Goal: Answer question/provide support

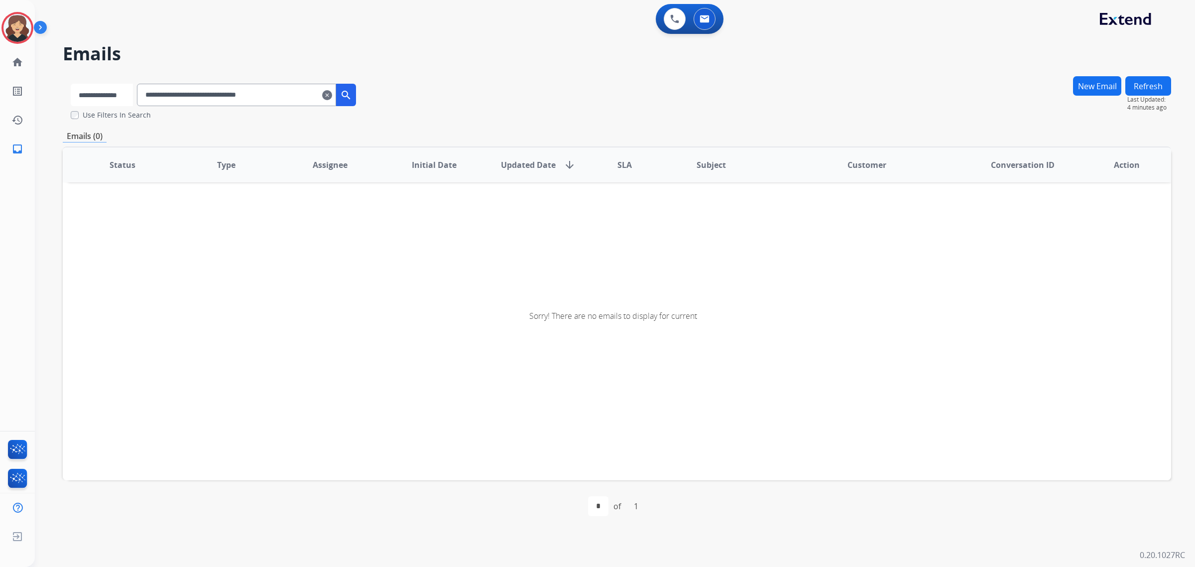
drag, startPoint x: 109, startPoint y: 91, endPoint x: 115, endPoint y: 102, distance: 12.5
click at [109, 91] on select "**********" at bounding box center [102, 95] width 62 height 22
select select "**********"
click at [71, 84] on select "**********" at bounding box center [102, 95] width 62 height 22
drag, startPoint x: 296, startPoint y: 101, endPoint x: 100, endPoint y: 90, distance: 196.5
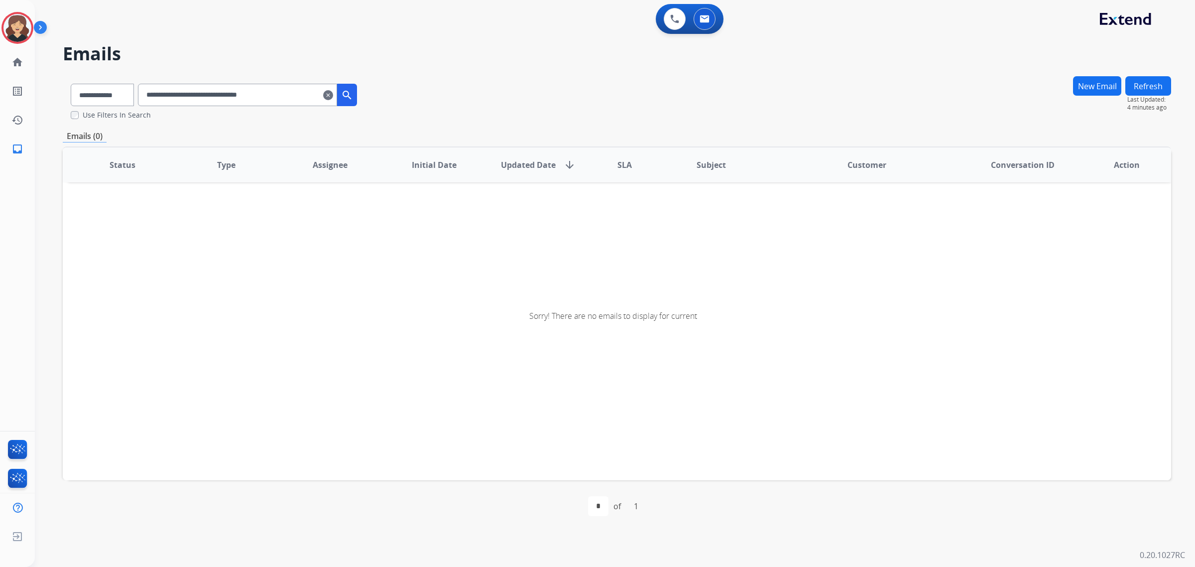
click at [100, 90] on div "**********" at bounding box center [214, 93] width 302 height 34
paste input "text"
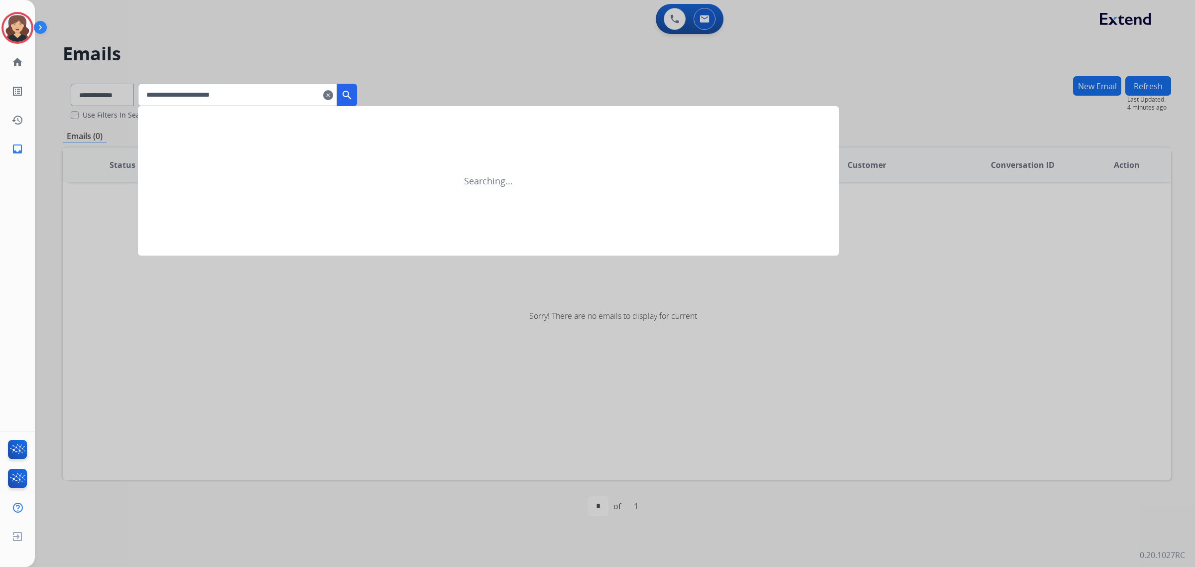
click at [353, 91] on mat-icon "search" at bounding box center [347, 95] width 12 height 12
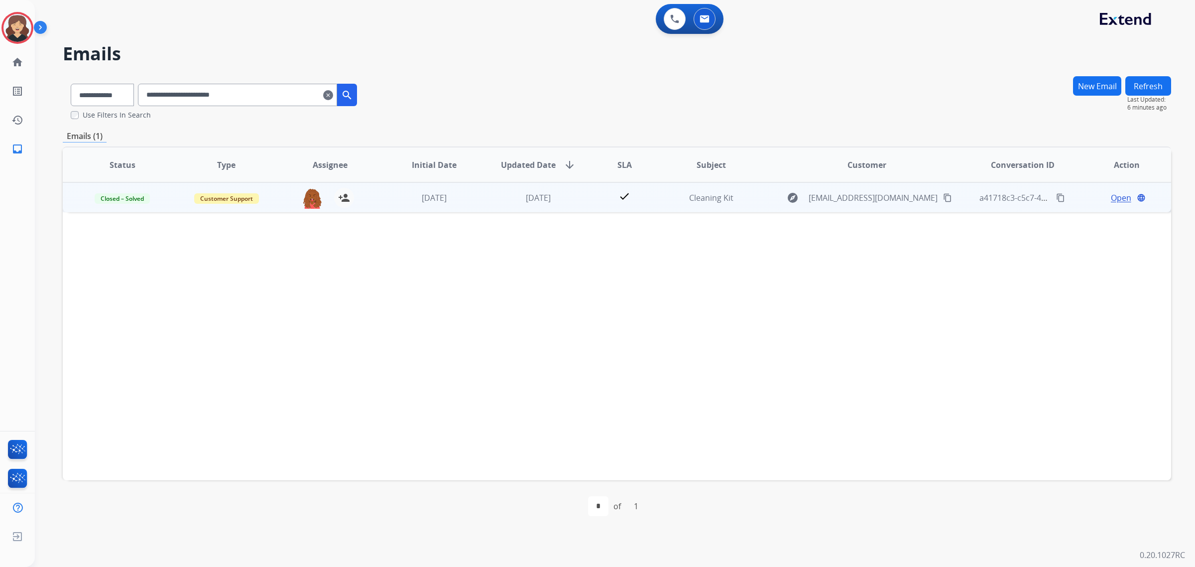
click at [1111, 197] on span "Open" at bounding box center [1121, 198] width 20 height 12
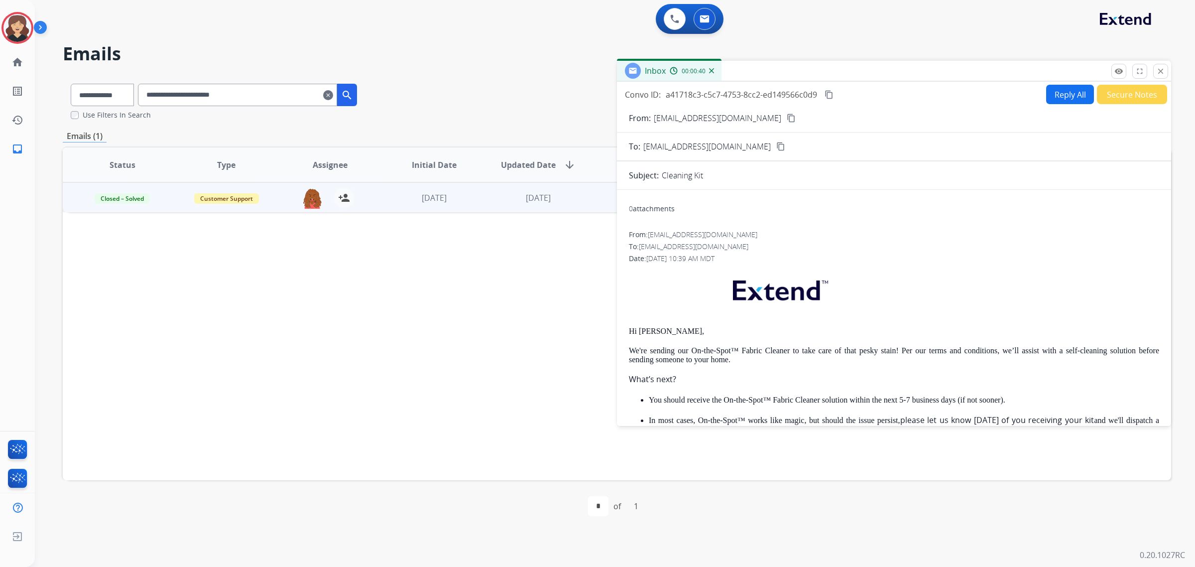
click at [825, 94] on mat-icon "content_copy" at bounding box center [828, 94] width 9 height 9
drag, startPoint x: 750, startPoint y: 150, endPoint x: 7, endPoint y: 271, distance: 752.1
click at [775, 150] on button "content_copy" at bounding box center [781, 146] width 12 height 12
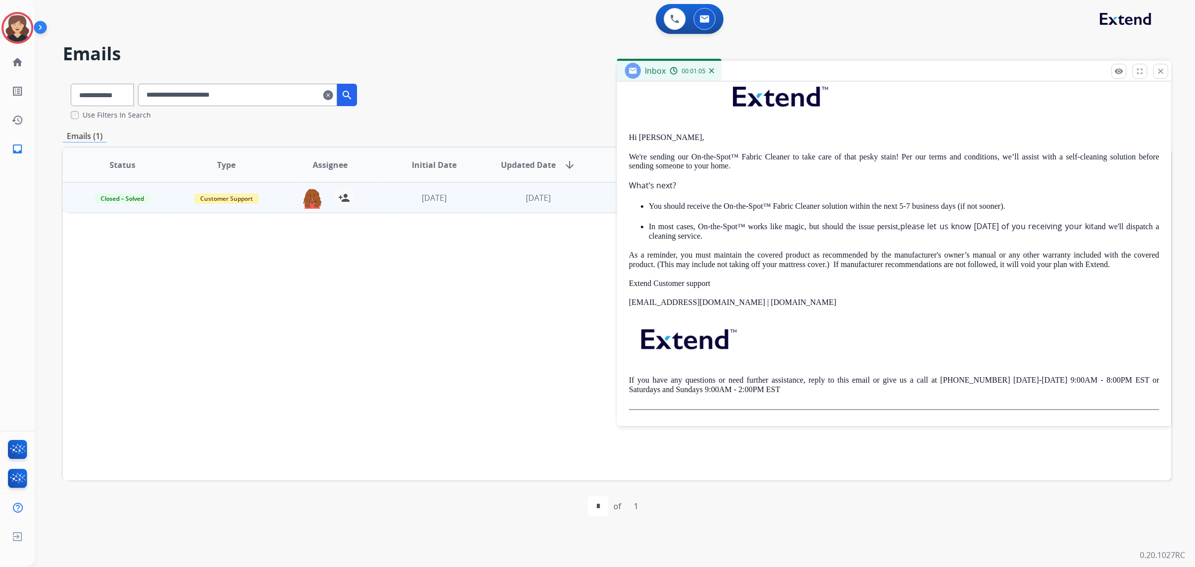
drag, startPoint x: 1161, startPoint y: 71, endPoint x: 40, endPoint y: 69, distance: 1121.1
click at [1161, 71] on mat-icon "close" at bounding box center [1160, 71] width 9 height 9
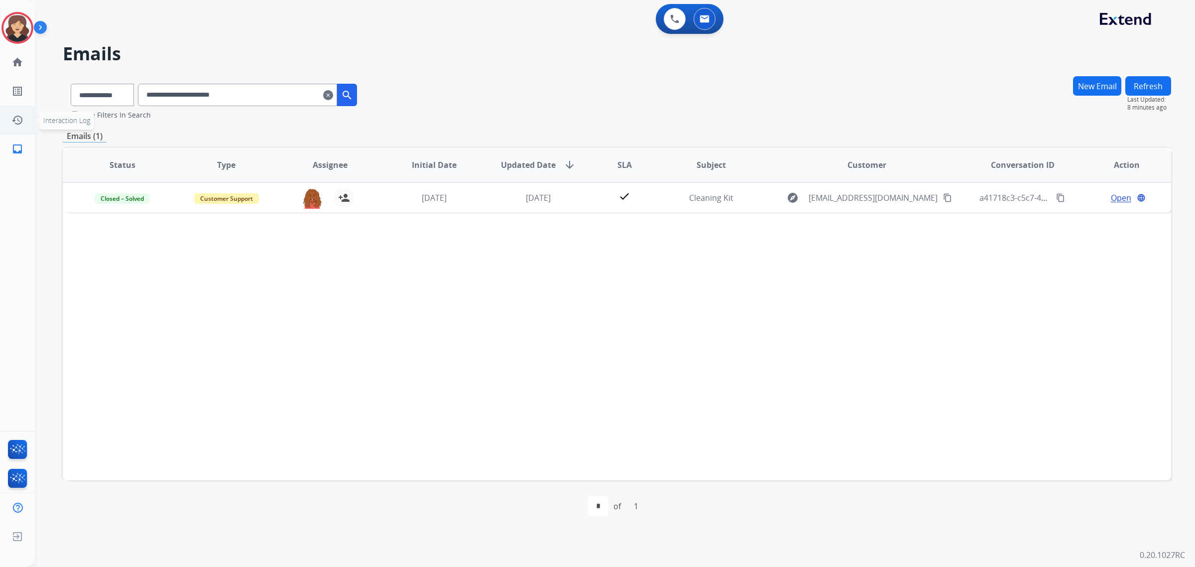
drag, startPoint x: 293, startPoint y: 93, endPoint x: 13, endPoint y: 123, distance: 280.9
click at [13, 123] on div "**********" at bounding box center [597, 283] width 1195 height 567
paste input "text"
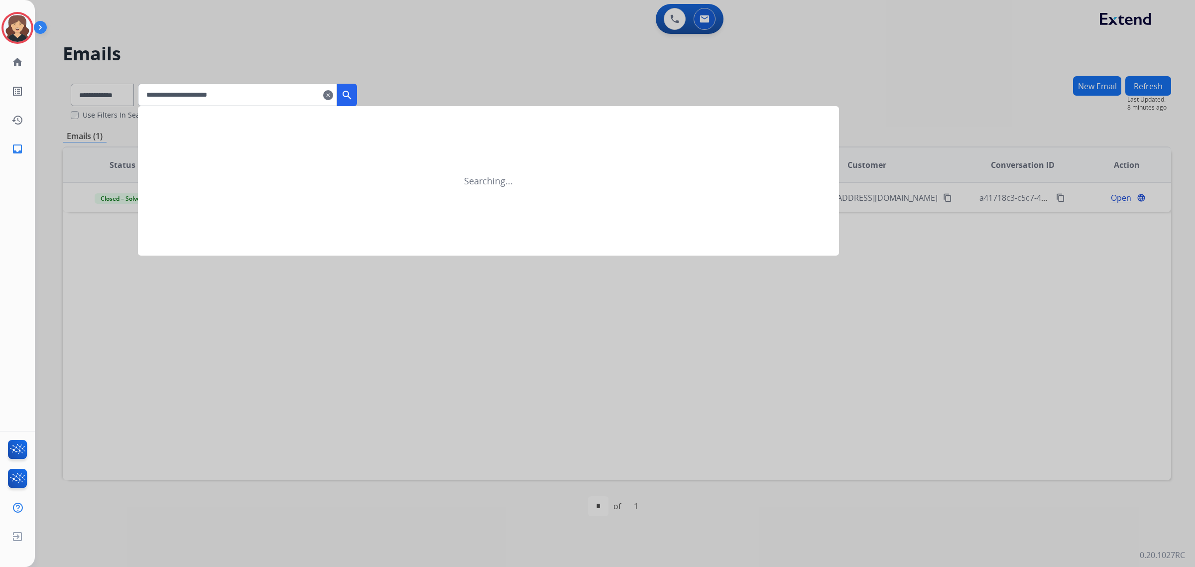
type input "**********"
click at [353, 95] on mat-icon "search" at bounding box center [347, 95] width 12 height 12
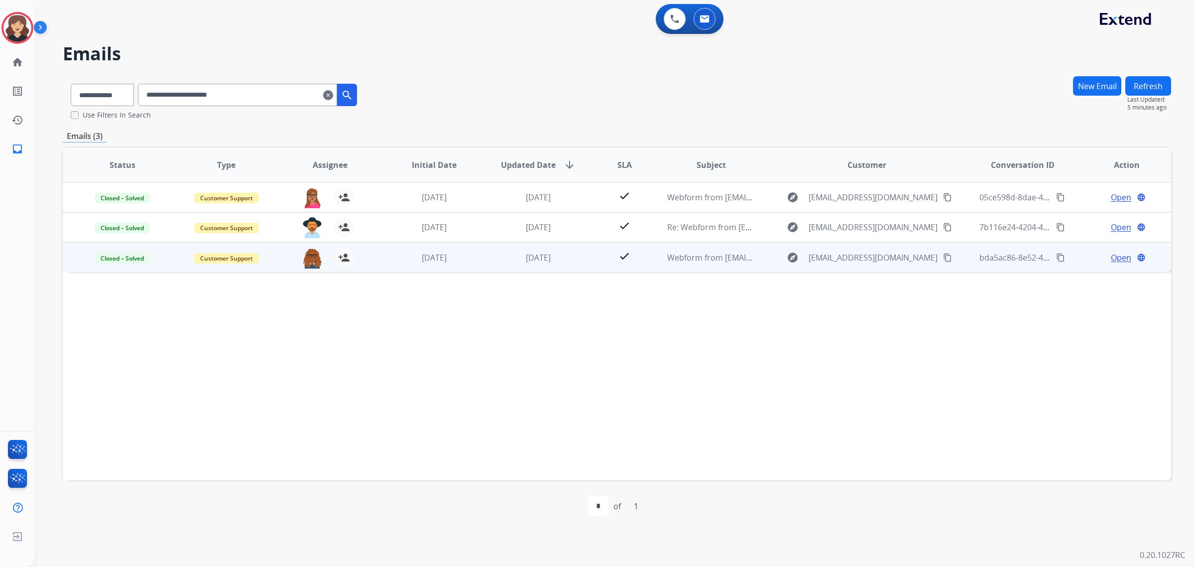
click at [1118, 254] on span "Open" at bounding box center [1121, 257] width 20 height 12
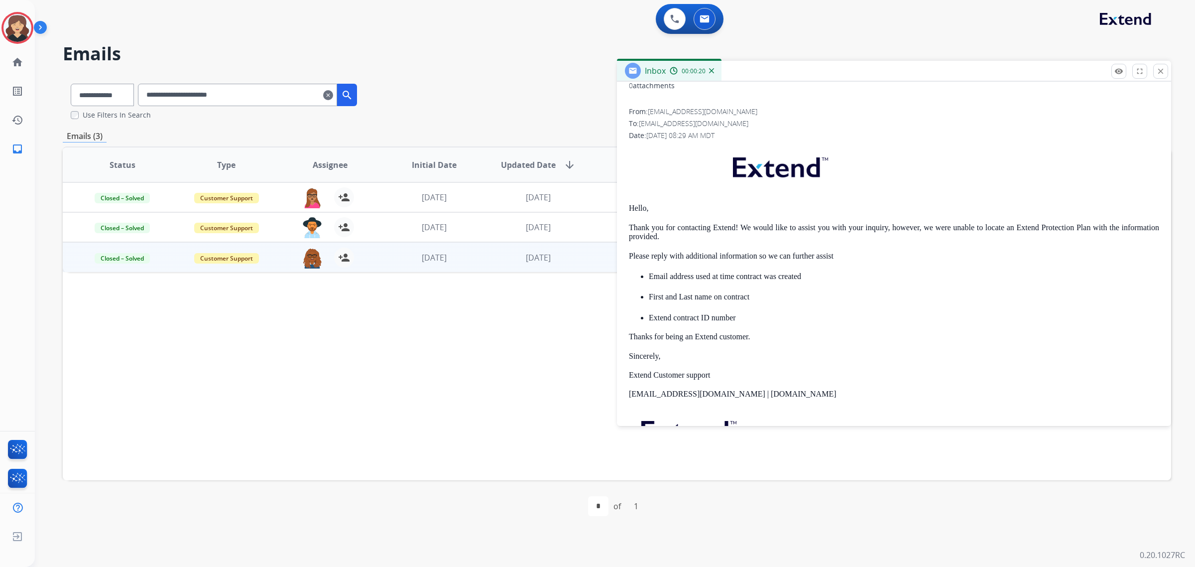
scroll to position [0, 0]
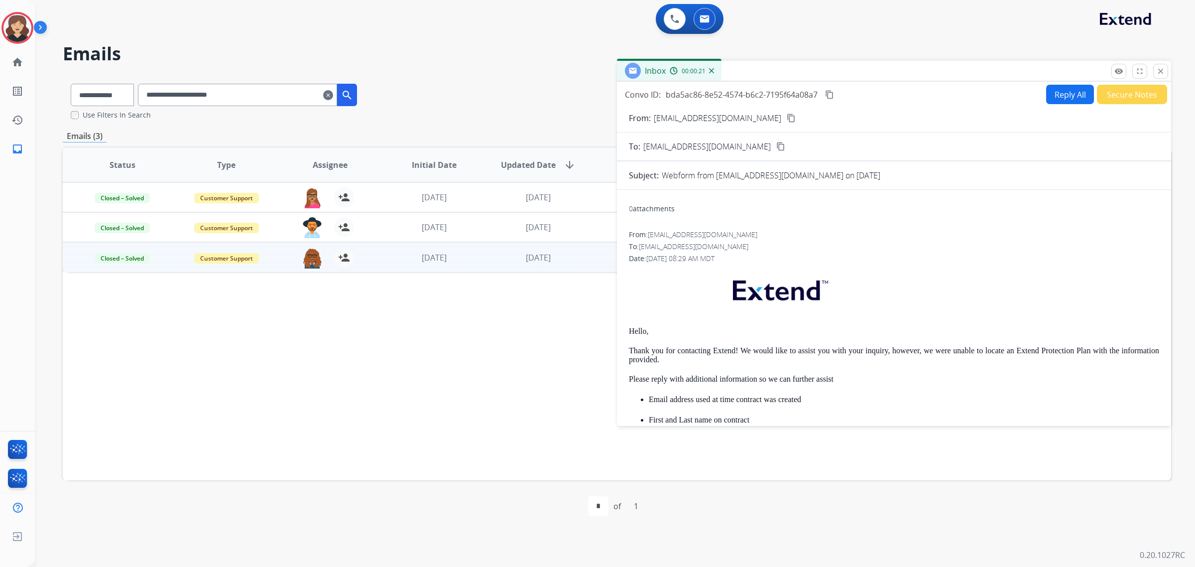
drag, startPoint x: 747, startPoint y: 144, endPoint x: 115, endPoint y: 256, distance: 642.6
click at [776, 144] on mat-icon "content_copy" at bounding box center [780, 146] width 9 height 9
drag, startPoint x: 828, startPoint y: 90, endPoint x: 78, endPoint y: 220, distance: 761.3
click at [828, 90] on mat-icon "content_copy" at bounding box center [829, 94] width 9 height 9
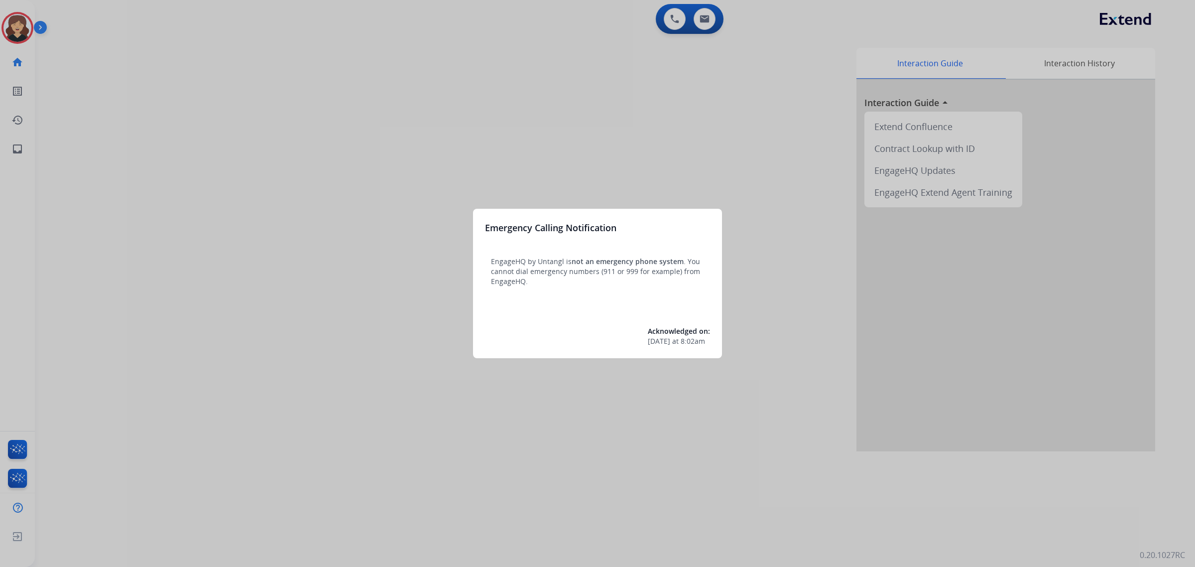
click at [25, 153] on div at bounding box center [597, 283] width 1195 height 567
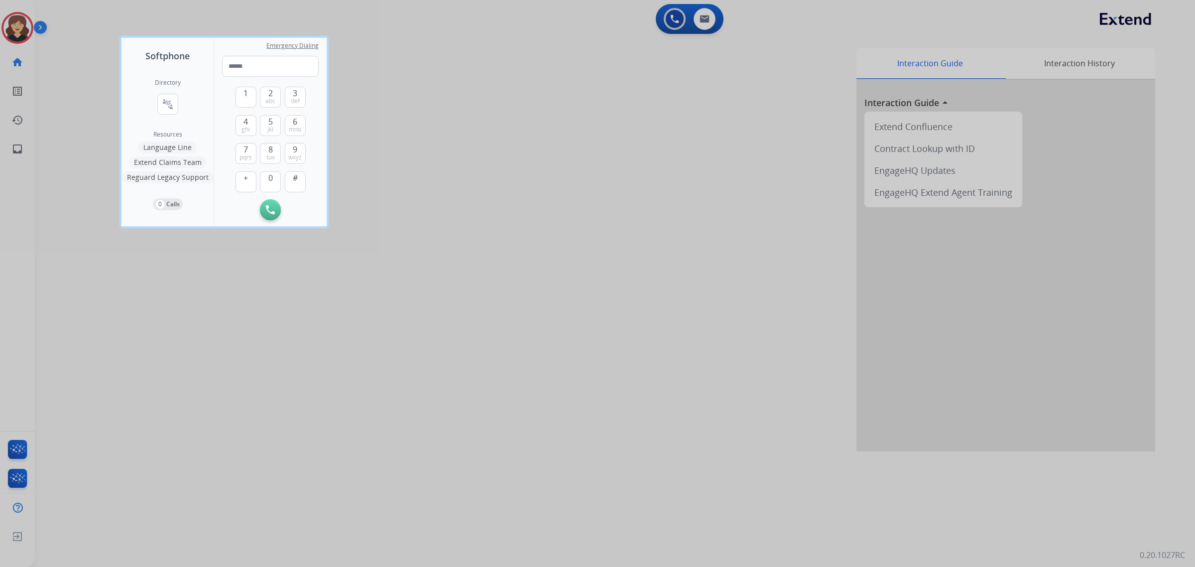
click at [14, 150] on div at bounding box center [597, 283] width 1195 height 567
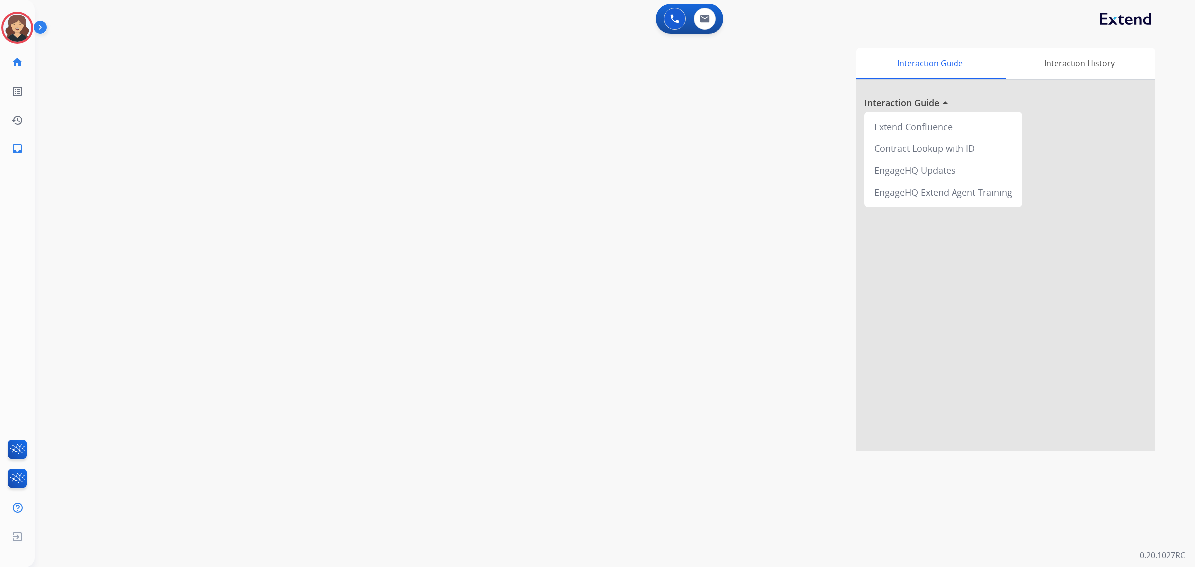
click at [14, 150] on mat-icon "inbox" at bounding box center [17, 149] width 12 height 12
select select "**********"
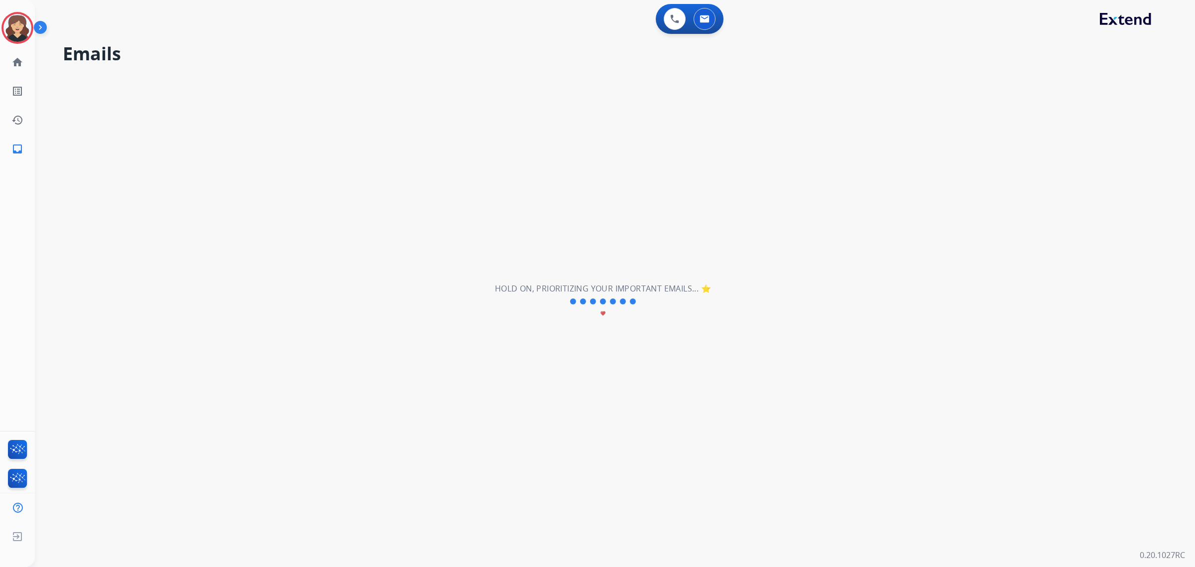
click at [14, 150] on mat-icon "inbox" at bounding box center [17, 149] width 12 height 12
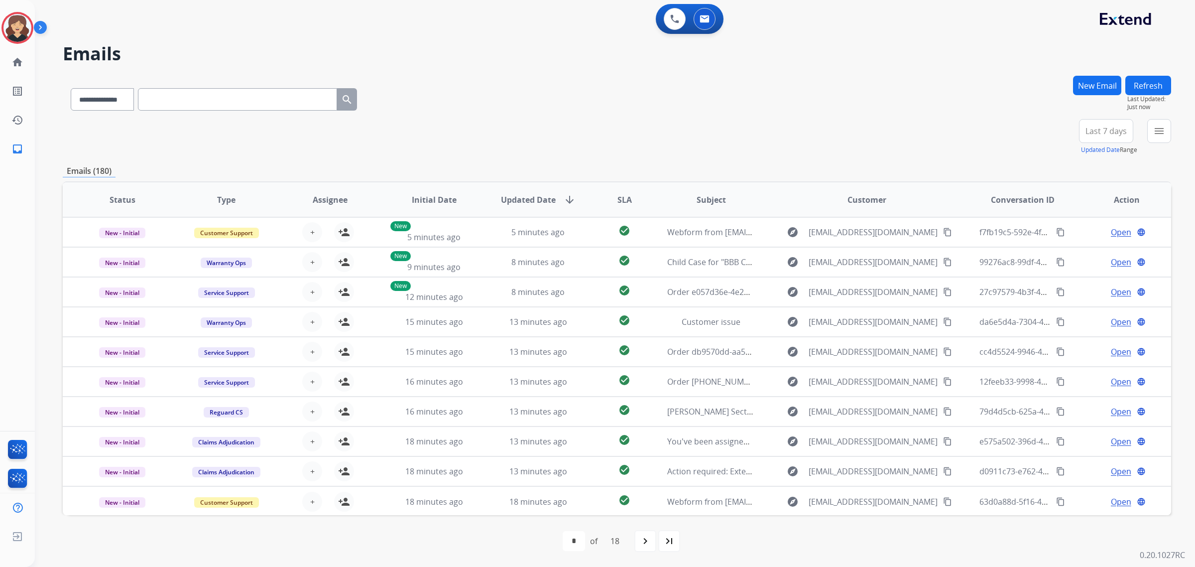
click at [252, 108] on input "text" at bounding box center [237, 99] width 199 height 22
paste input "**********"
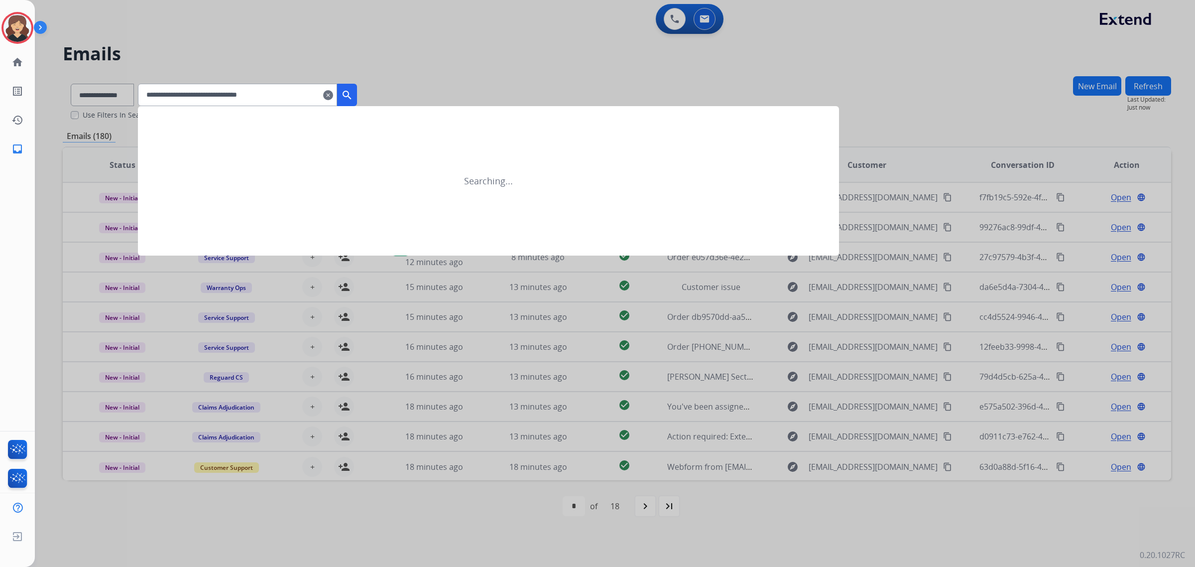
click at [357, 86] on button "search" at bounding box center [347, 95] width 20 height 22
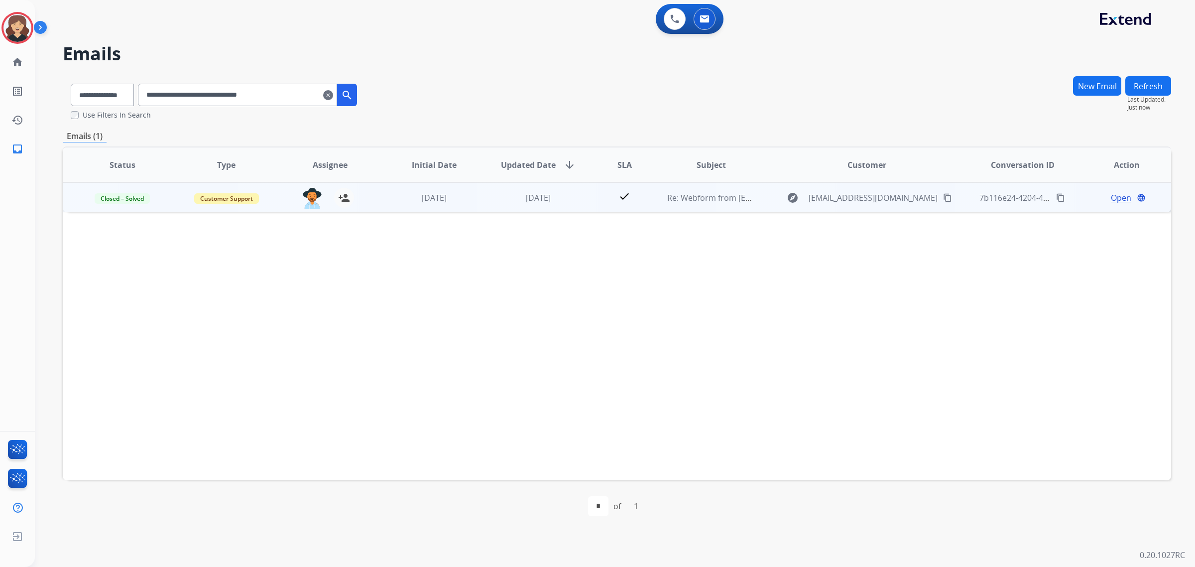
click at [1113, 199] on span "Open" at bounding box center [1121, 198] width 20 height 12
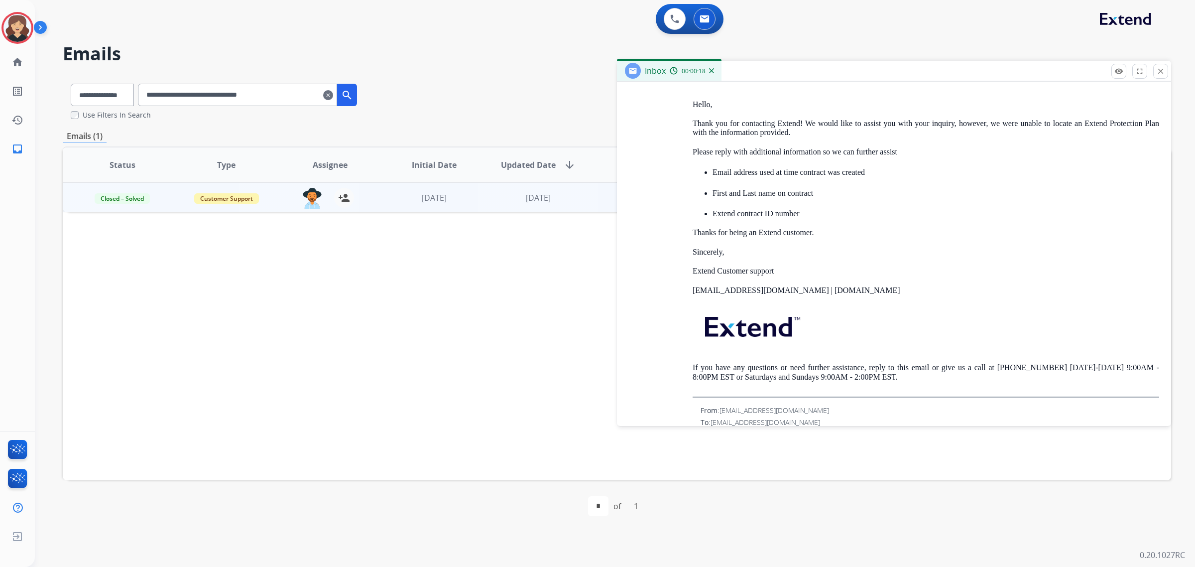
scroll to position [4329, 0]
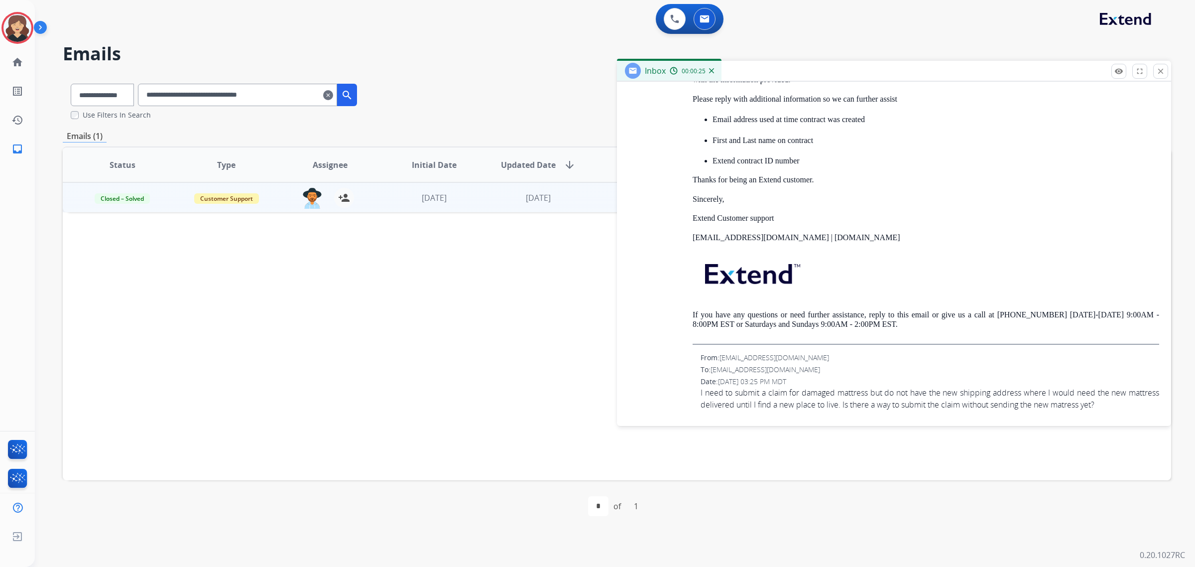
click at [780, 399] on span "I need to submit a claim for damaged mattress but do not have the new shipping …" at bounding box center [929, 398] width 459 height 24
click at [780, 400] on span "I need to submit a claim for damaged mattress but do not have the new shipping …" at bounding box center [929, 398] width 459 height 24
drag, startPoint x: 780, startPoint y: 406, endPoint x: 753, endPoint y: 396, distance: 28.8
click at [753, 396] on span "I need to submit a claim for damaged mattress but do not have the new shipping …" at bounding box center [929, 398] width 459 height 24
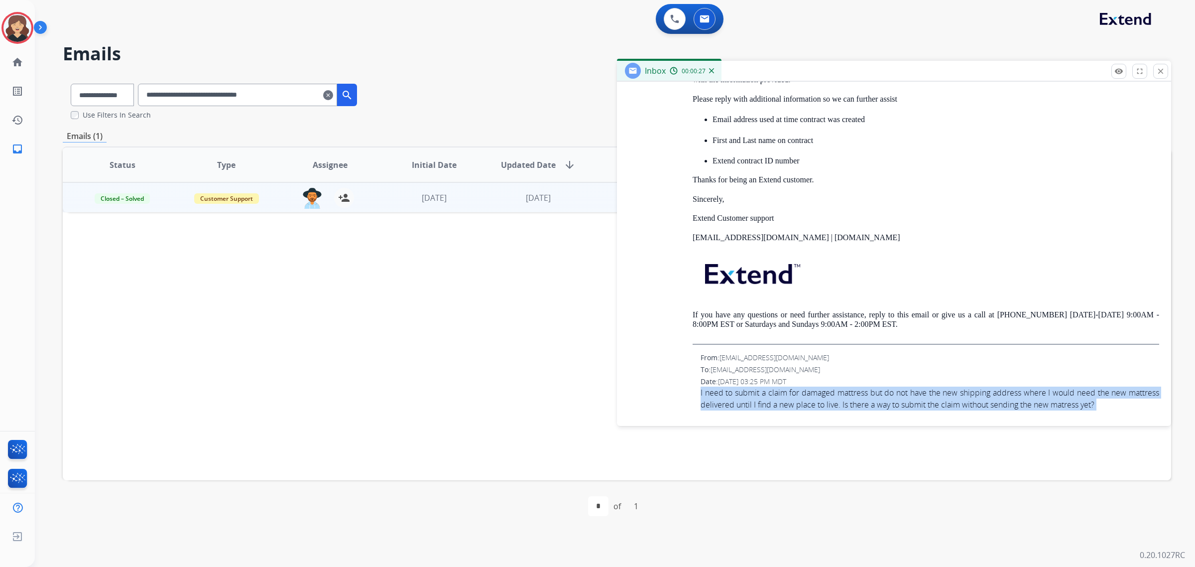
click at [753, 396] on span "I need to submit a claim for damaged mattress but do not have the new shipping …" at bounding box center [929, 398] width 459 height 24
copy app-emails-table "I need to submit a claim for damaged mattress but do not have the new shipping …"
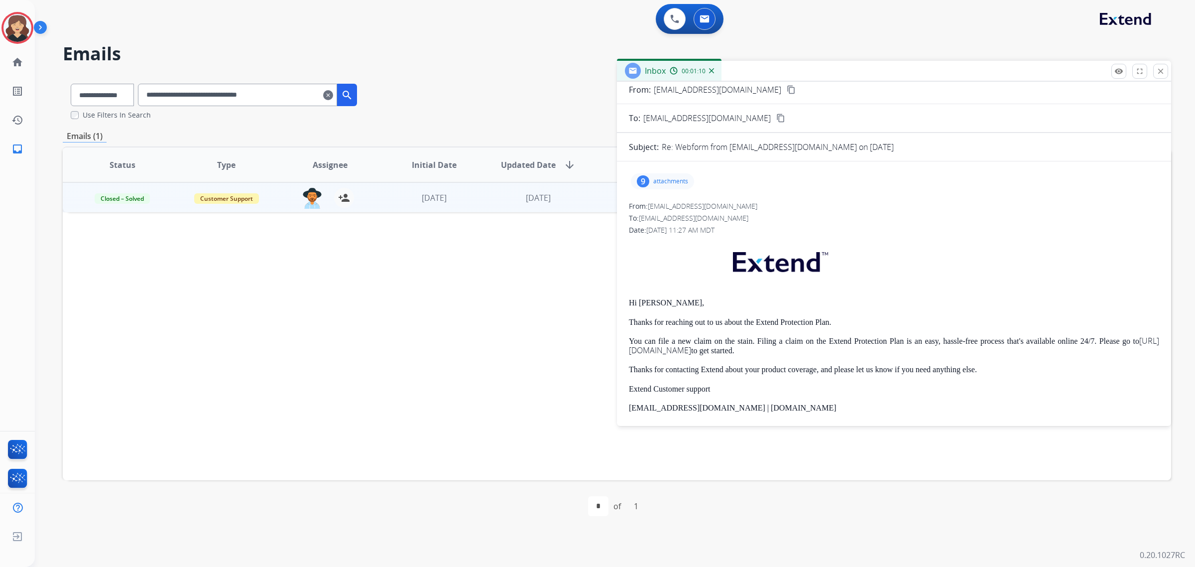
scroll to position [0, 0]
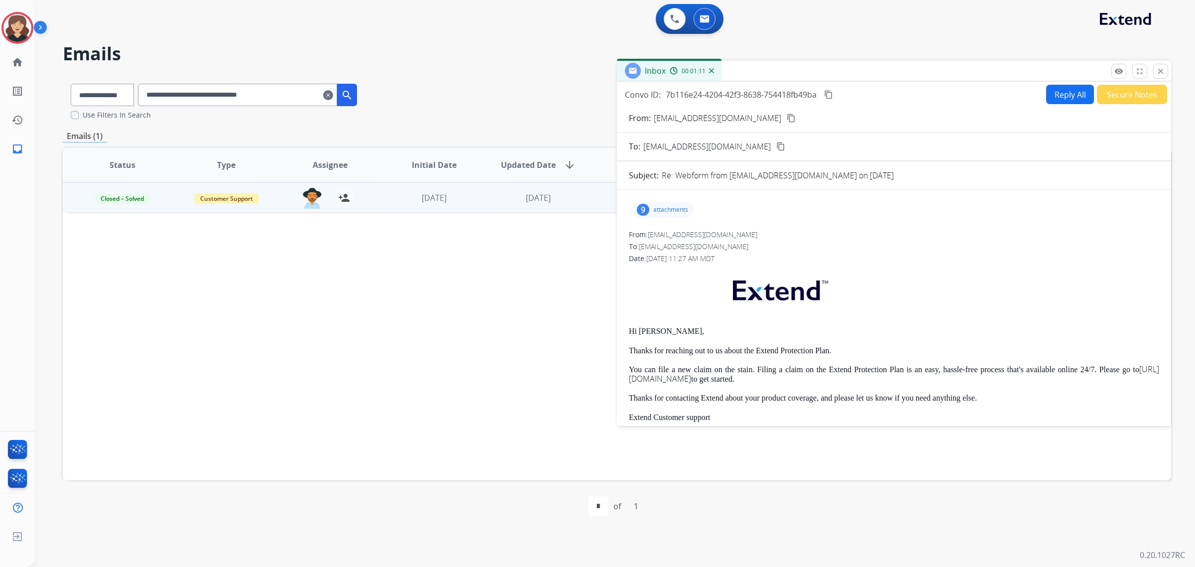
drag, startPoint x: 831, startPoint y: 93, endPoint x: 0, endPoint y: 198, distance: 837.5
click at [832, 93] on mat-icon "content_copy" at bounding box center [828, 94] width 9 height 9
drag, startPoint x: 745, startPoint y: 148, endPoint x: 46, endPoint y: 208, distance: 701.5
click at [776, 148] on mat-icon "content_copy" at bounding box center [780, 146] width 9 height 9
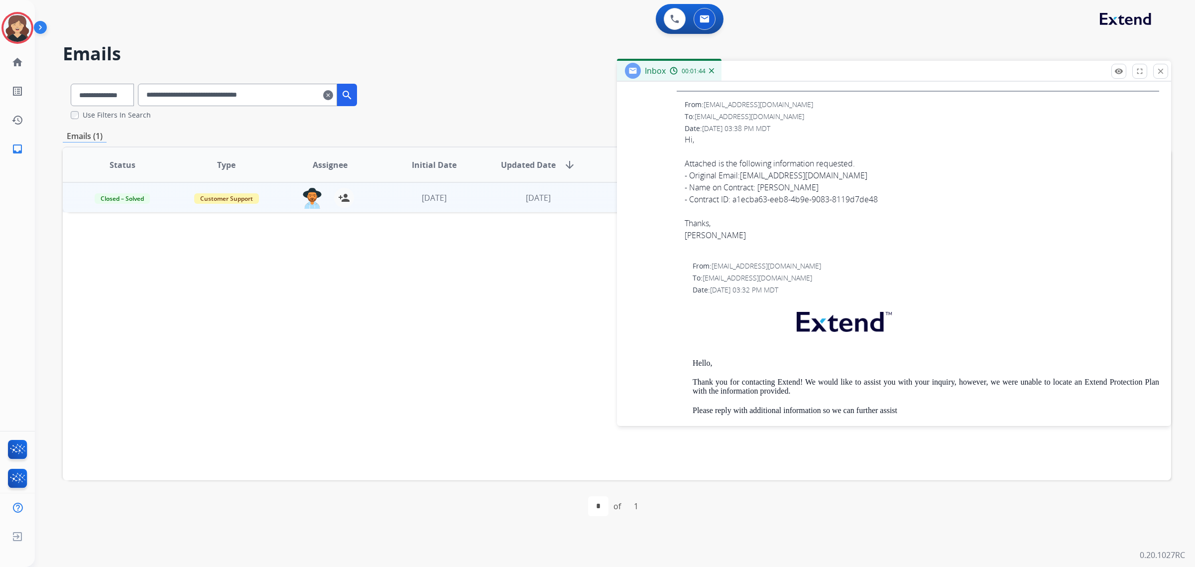
scroll to position [4143, 0]
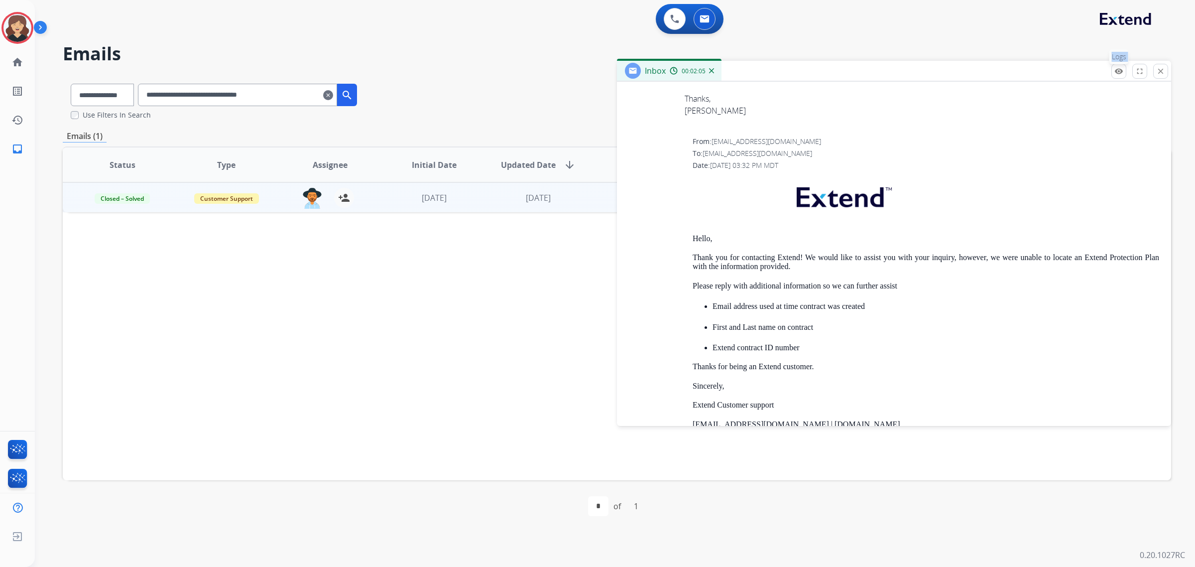
click at [1119, 71] on mat-icon "remove_red_eye" at bounding box center [1118, 71] width 9 height 9
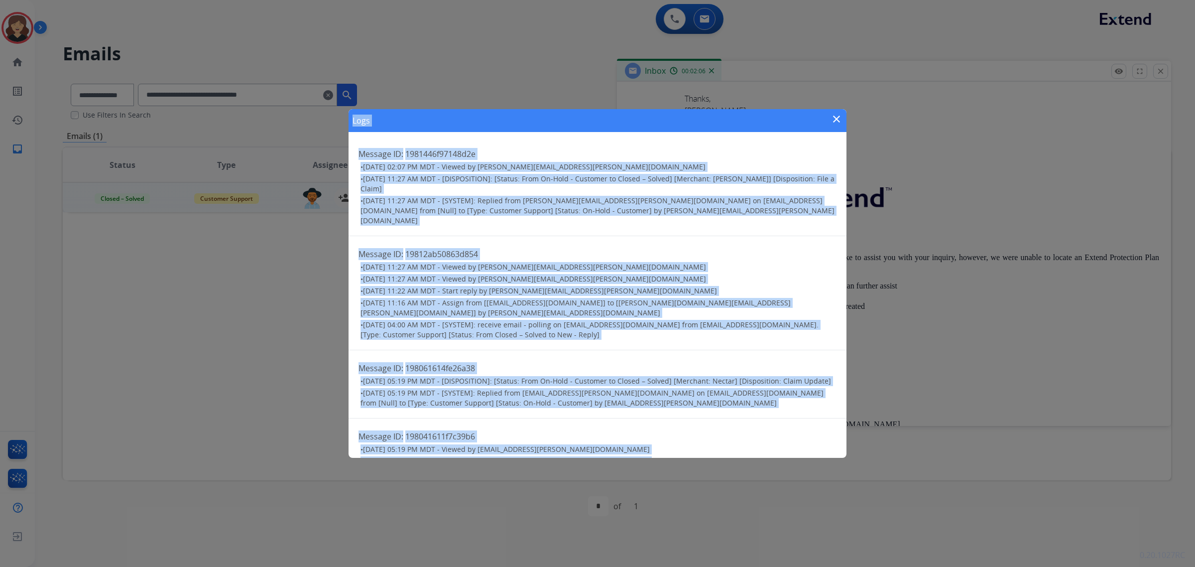
click at [781, 248] on h2 "Message ID: 19812ab50863d854" at bounding box center [597, 254] width 478 height 12
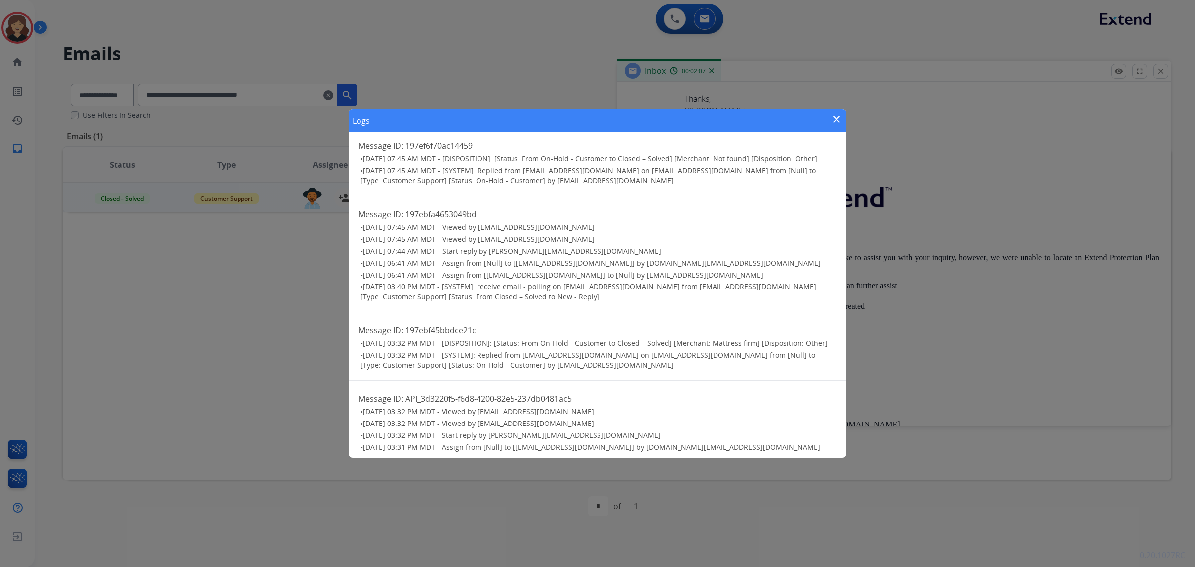
scroll to position [604, 0]
click at [839, 114] on mat-icon "close" at bounding box center [836, 119] width 12 height 12
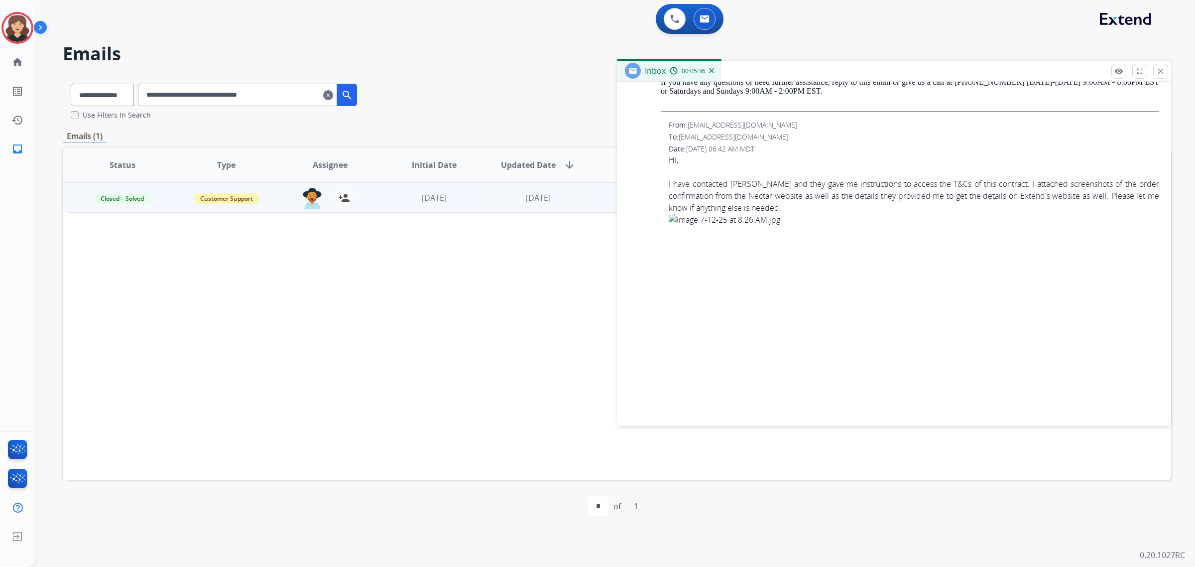
scroll to position [2836, 0]
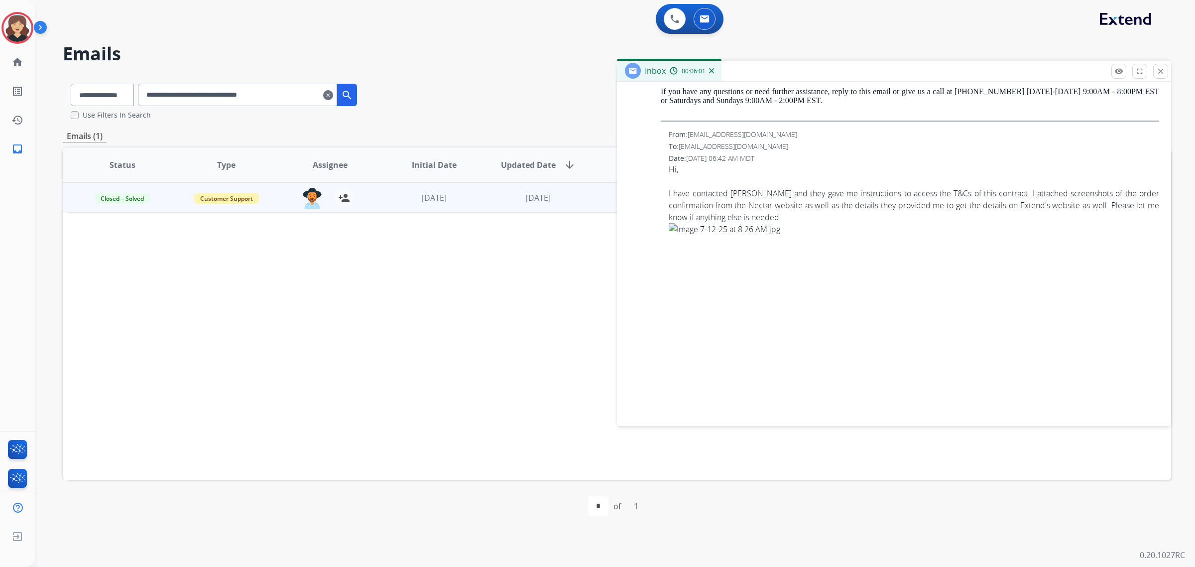
click at [721, 203] on div "I have contacted Nectar and they gave me instructions to access the T&Cs of thi…" at bounding box center [914, 345] width 490 height 316
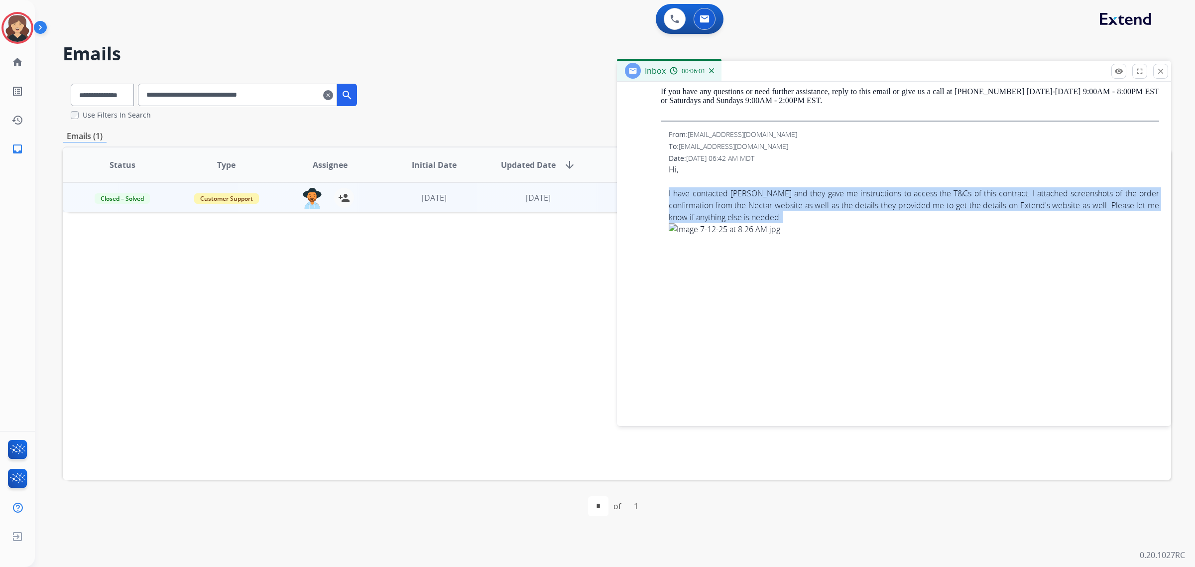
click at [721, 203] on div "I have contacted Nectar and they gave me instructions to access the T&Cs of thi…" at bounding box center [914, 345] width 490 height 316
copy div "I have contacted Nectar and they gave me instructions to access the T&Cs of thi…"
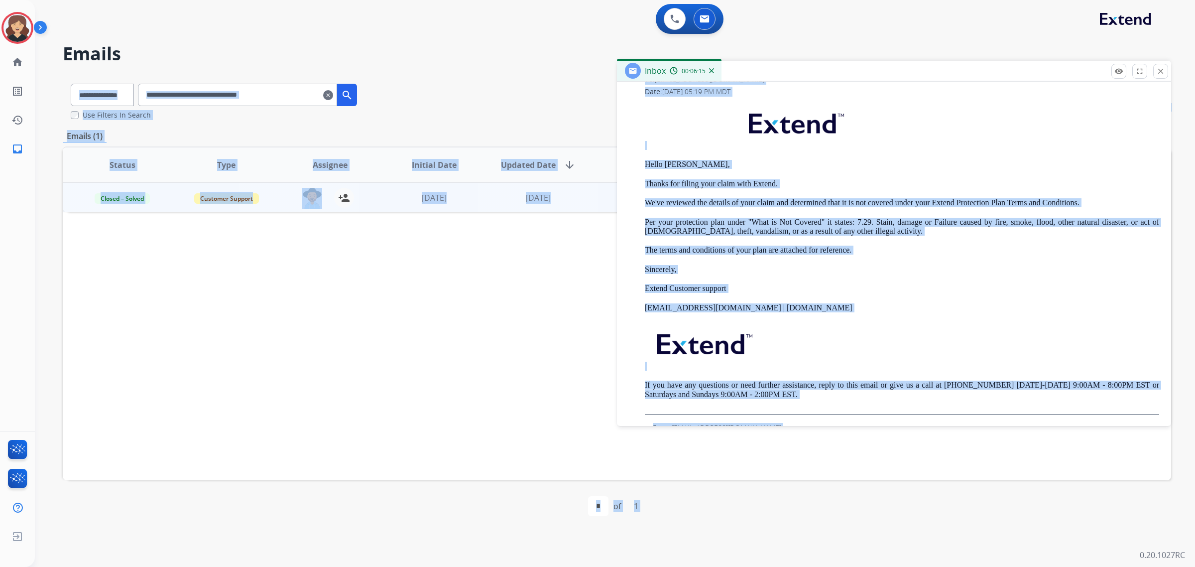
scroll to position [0, 0]
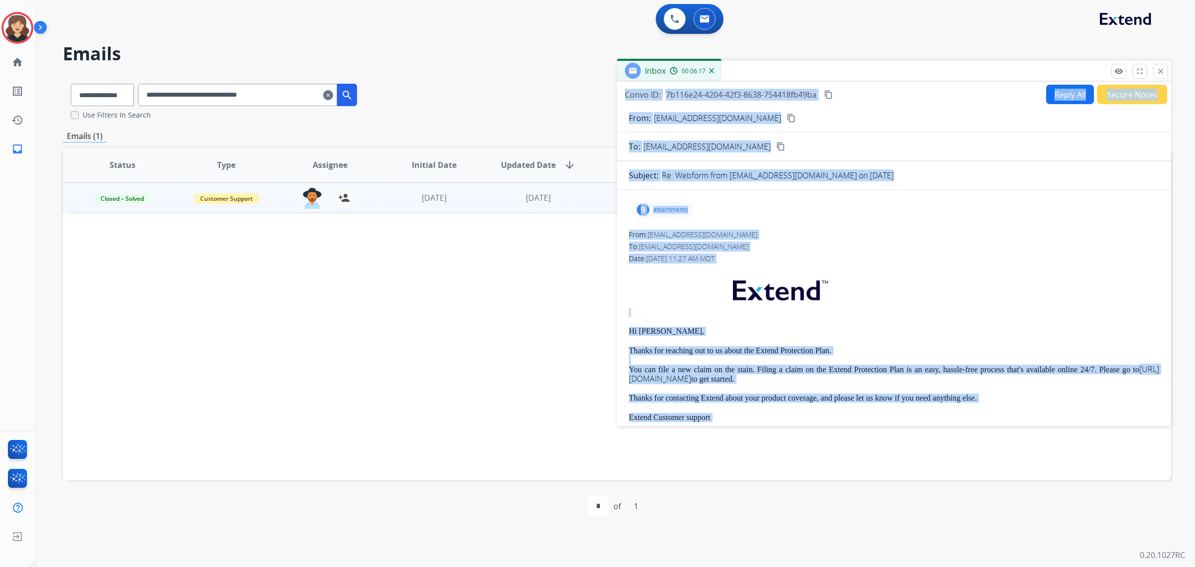
drag, startPoint x: 1146, startPoint y: 402, endPoint x: 625, endPoint y: 97, distance: 604.0
click at [625, 97] on div "Convo ID: 7b116e24-4204-42f3-8638-754418fb49ba content_copy Reply All Secure No…" at bounding box center [894, 252] width 554 height 340
copy div "Convo ID: 7b116e24-4204-42f3-8638-754418fb49ba content_copy Reply All Secure No…"
click at [902, 277] on p at bounding box center [894, 292] width 530 height 48
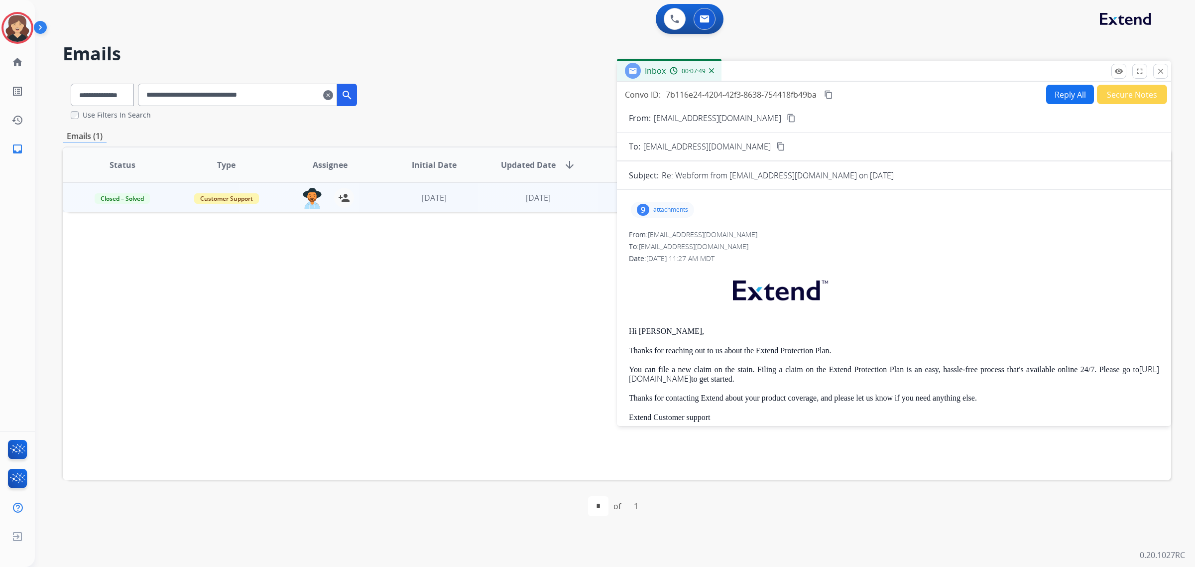
drag, startPoint x: 1155, startPoint y: 74, endPoint x: 1191, endPoint y: 74, distance: 36.3
click at [1155, 74] on button "close Close" at bounding box center [1160, 71] width 15 height 15
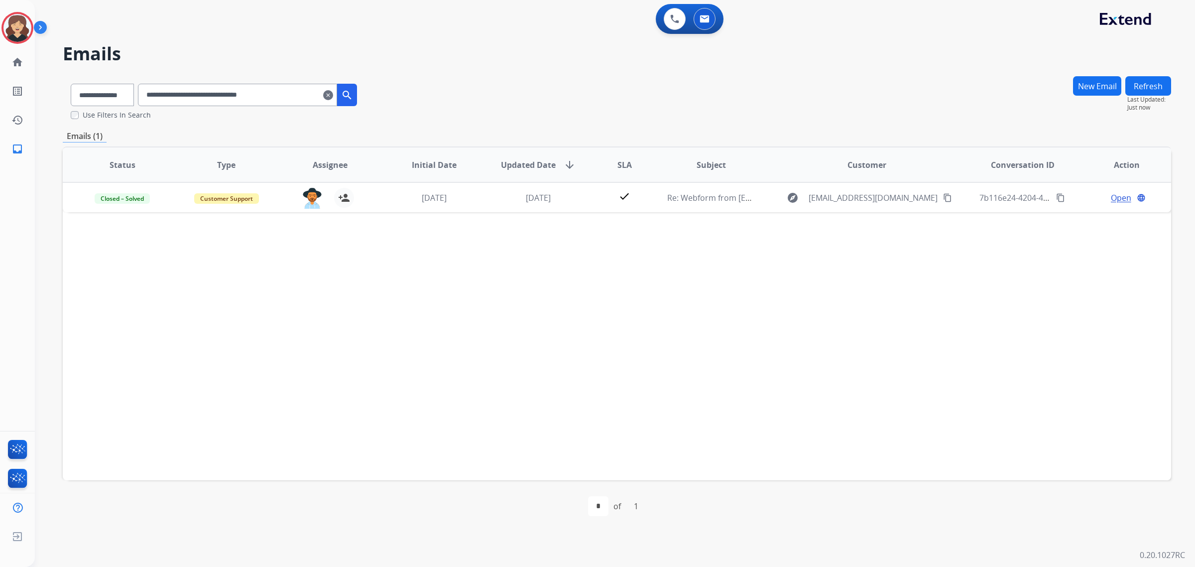
click at [258, 85] on input "**********" at bounding box center [237, 95] width 199 height 22
paste input "text"
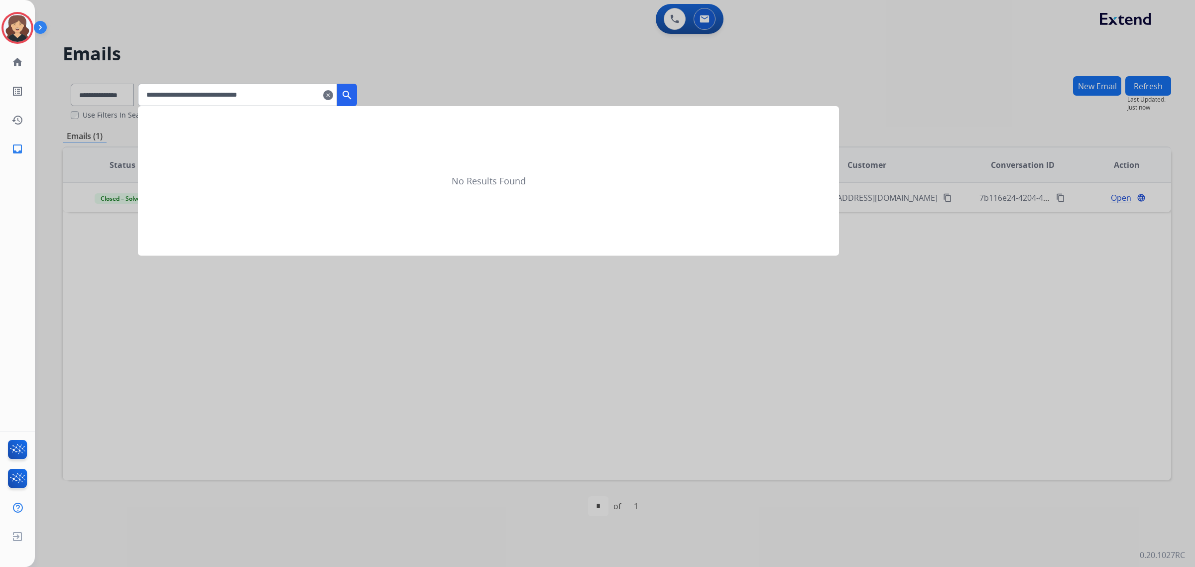
type input "**********"
click at [357, 100] on button "search" at bounding box center [347, 95] width 20 height 22
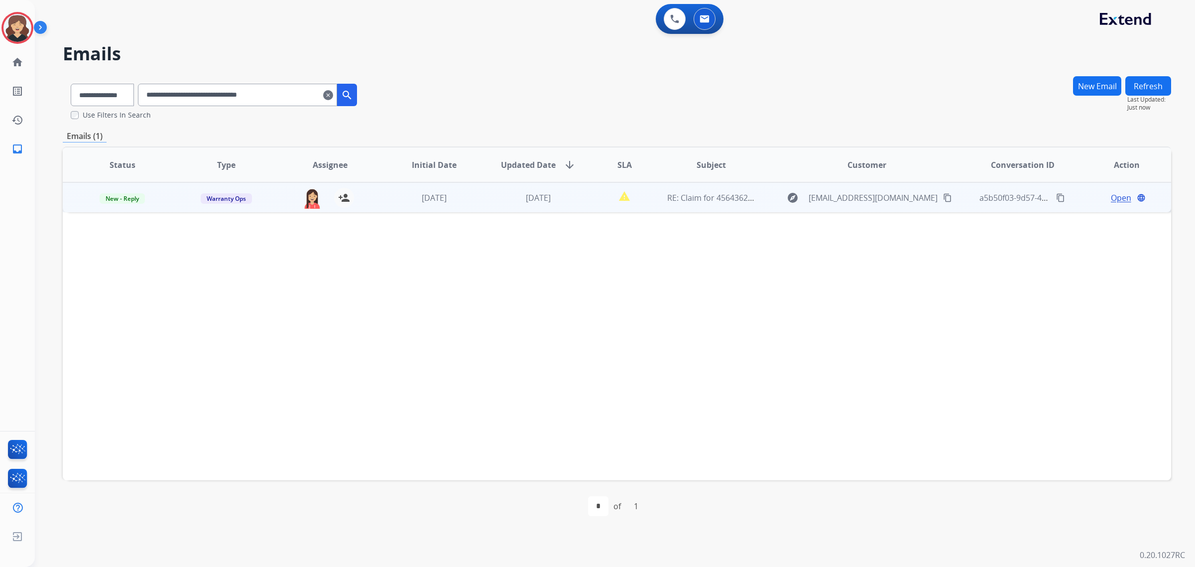
click at [1111, 197] on span "Open" at bounding box center [1121, 198] width 20 height 12
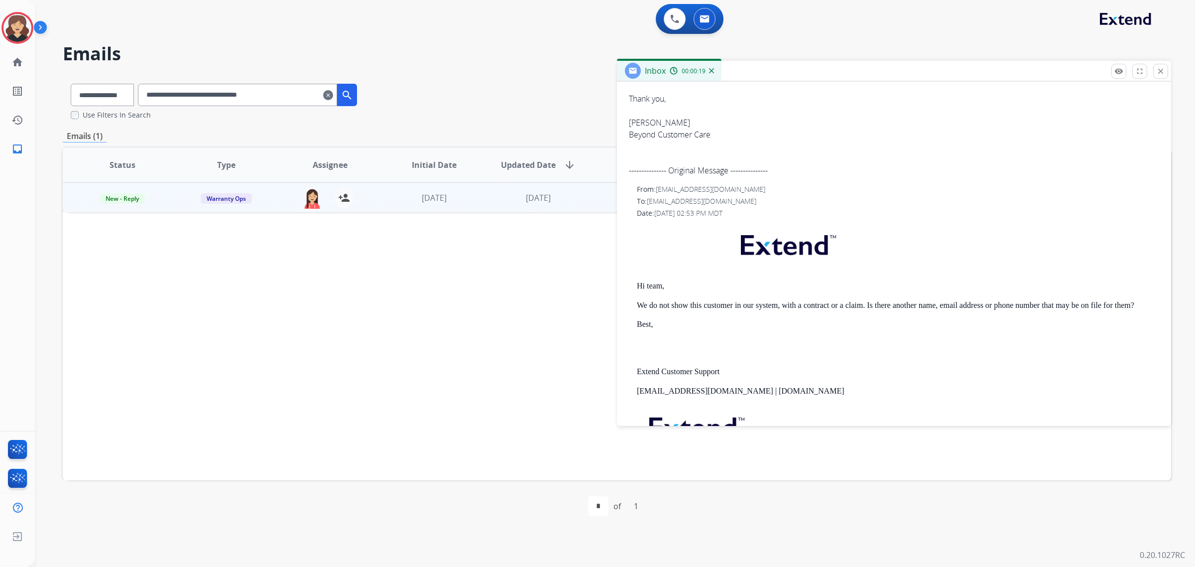
scroll to position [100, 0]
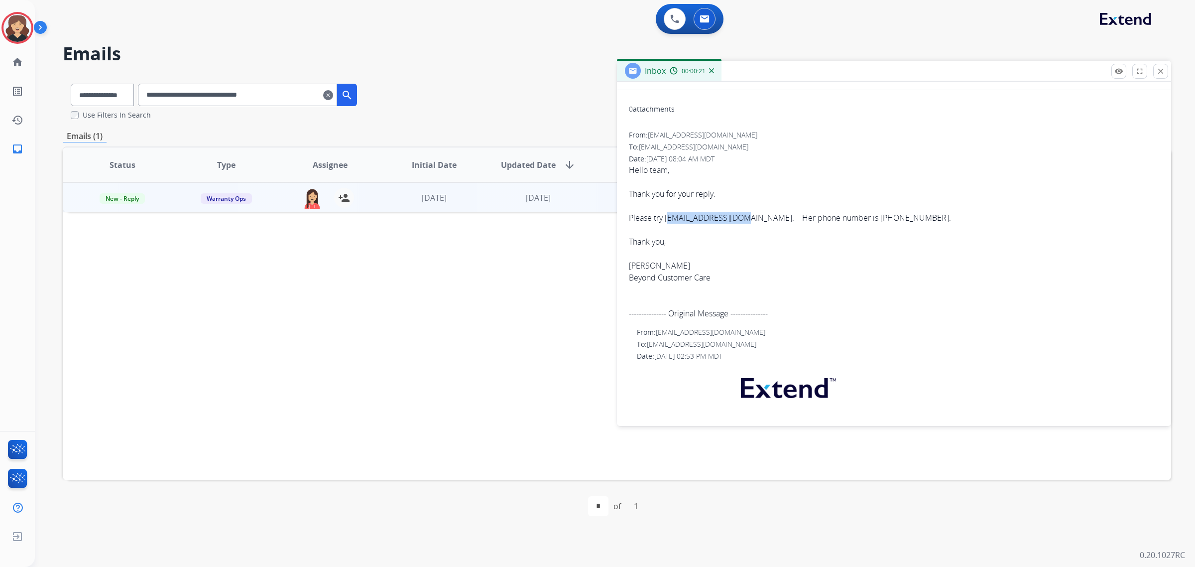
drag, startPoint x: 742, startPoint y: 218, endPoint x: 665, endPoint y: 223, distance: 77.3
click at [665, 223] on span "Hello team, Thank you for your reply. Please try emerald504@aol.com. Her phone …" at bounding box center [894, 241] width 530 height 155
copy span "emerald504@aol.com"
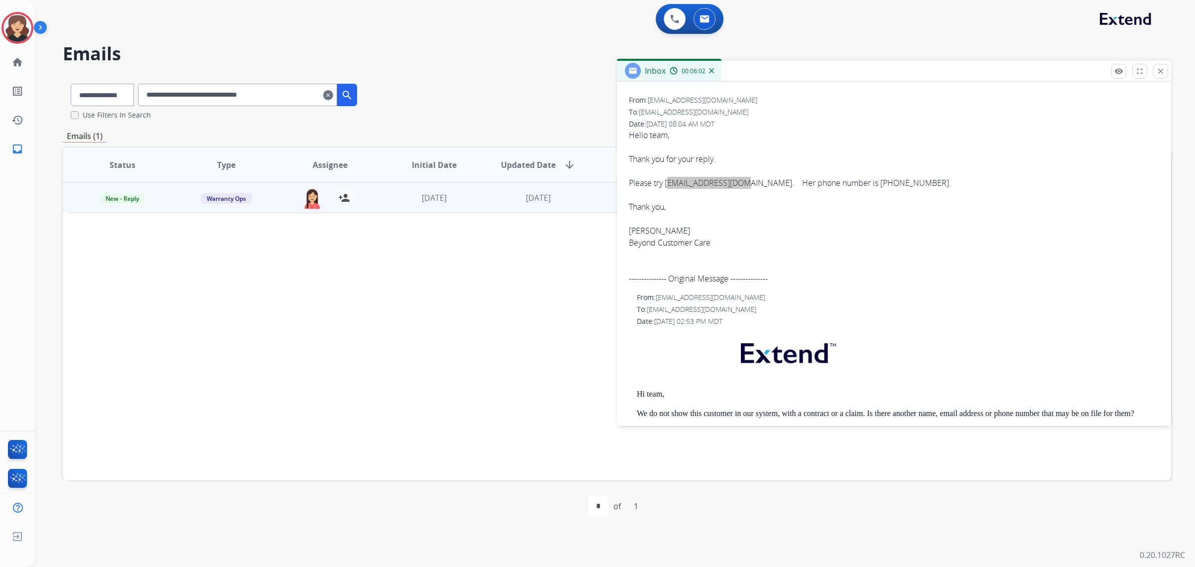
scroll to position [0, 0]
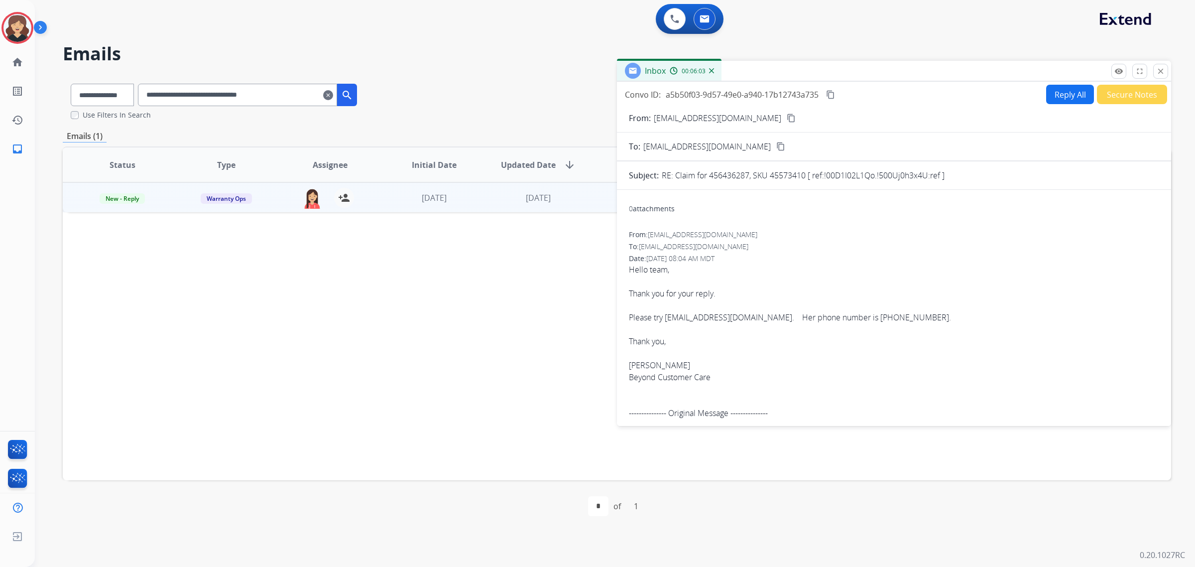
drag, startPoint x: 909, startPoint y: 291, endPoint x: 883, endPoint y: 295, distance: 26.2
click at [908, 294] on span "Hello team, Thank you for your reply. Please try emerald504@aol.com. Her phone …" at bounding box center [894, 340] width 530 height 155
click at [829, 90] on mat-icon "content_copy" at bounding box center [830, 94] width 9 height 9
drag, startPoint x: 1164, startPoint y: 69, endPoint x: 1012, endPoint y: 107, distance: 156.6
click at [1164, 69] on mat-icon "close" at bounding box center [1160, 71] width 9 height 9
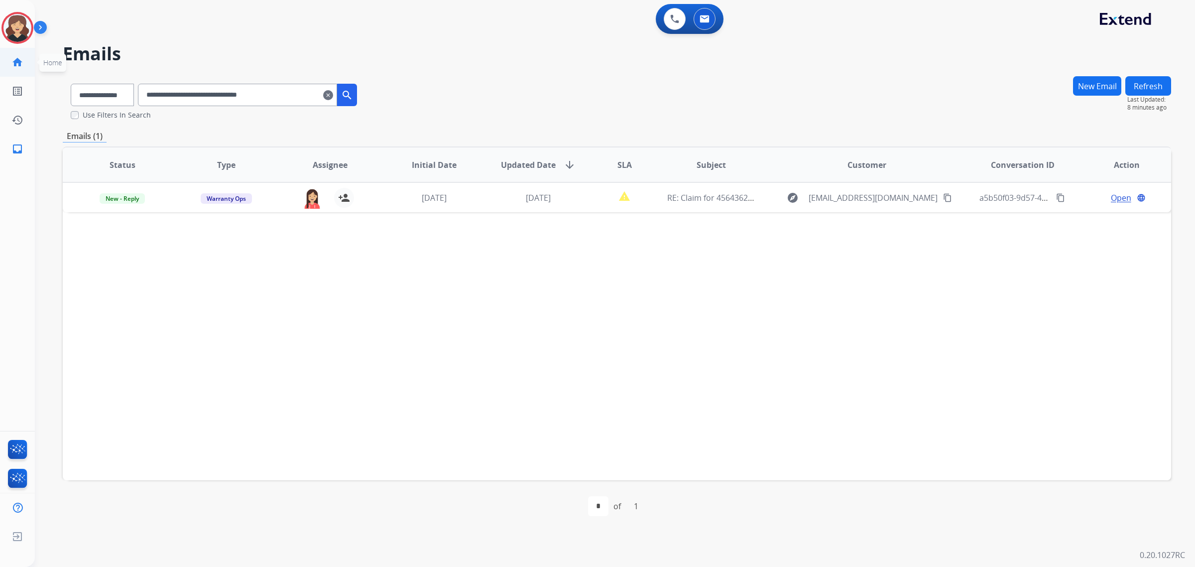
click at [19, 66] on mat-icon "home" at bounding box center [17, 62] width 12 height 12
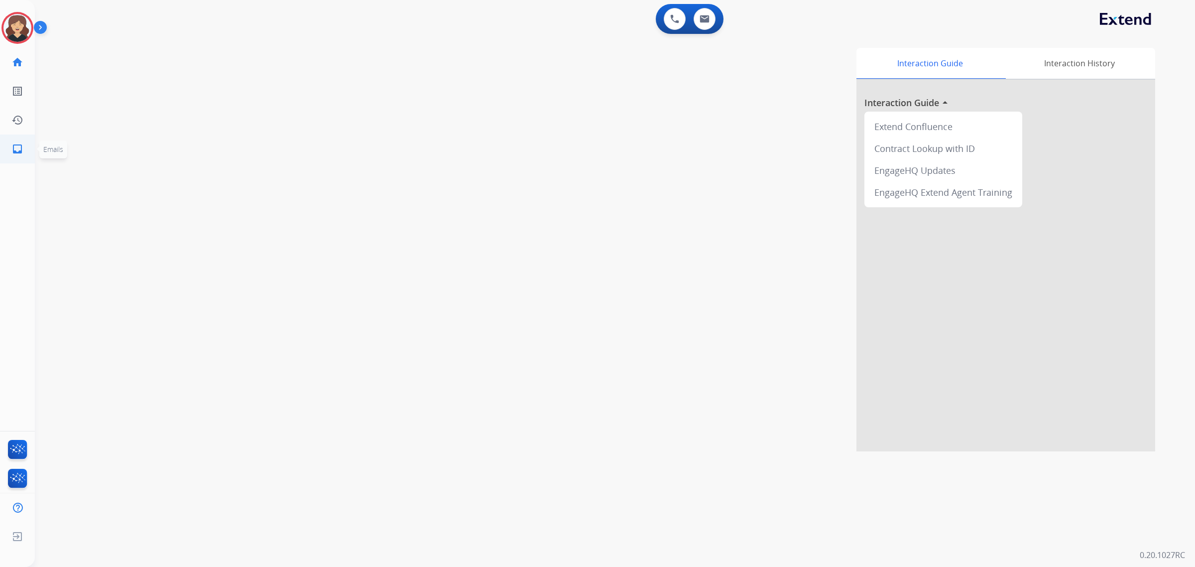
click at [24, 143] on link "inbox Emails" at bounding box center [17, 149] width 28 height 28
select select "**********"
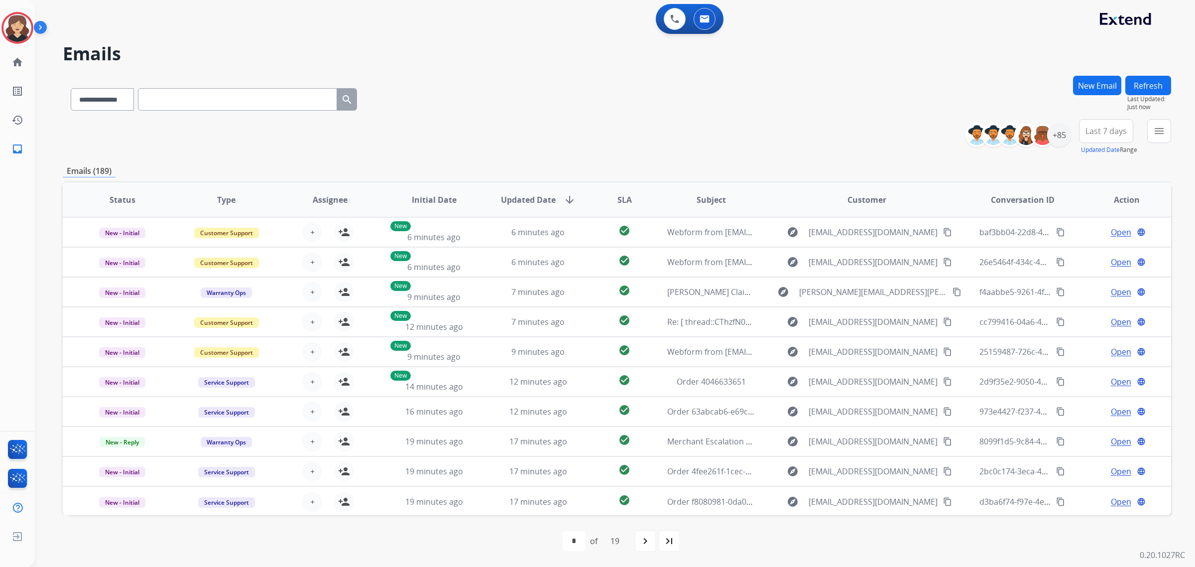
drag, startPoint x: 780, startPoint y: 142, endPoint x: 152, endPoint y: 155, distance: 627.9
click at [780, 142] on div "**********" at bounding box center [617, 137] width 1108 height 36
click at [1156, 134] on mat-icon "menu" at bounding box center [1159, 131] width 12 height 12
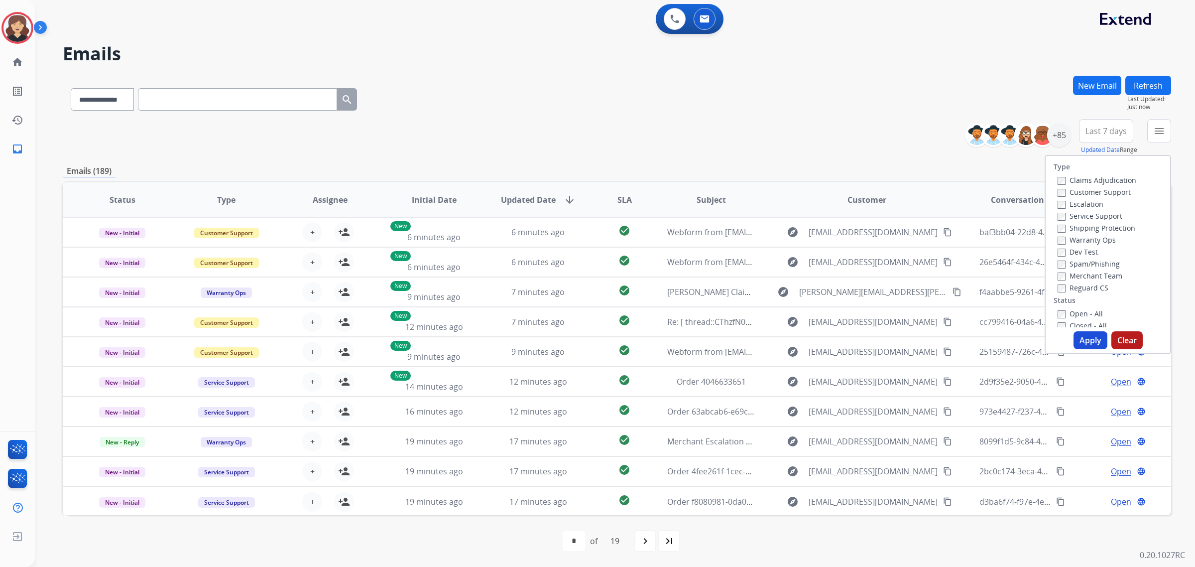
click at [1101, 129] on span "Last 7 days" at bounding box center [1105, 131] width 41 height 4
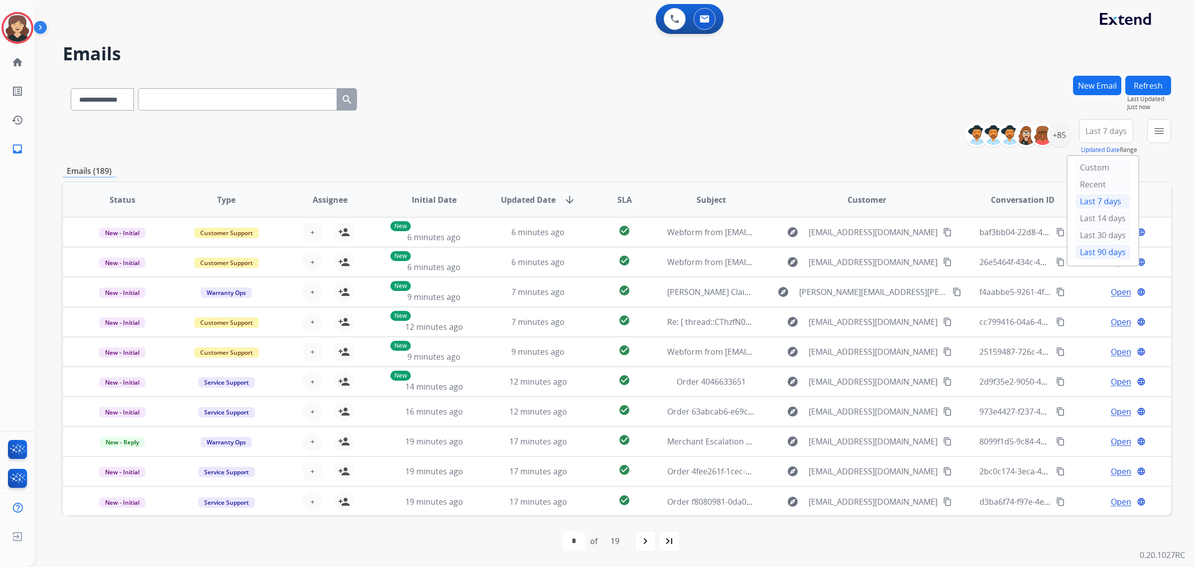
click at [1084, 253] on div "Last 90 days" at bounding box center [1102, 251] width 55 height 15
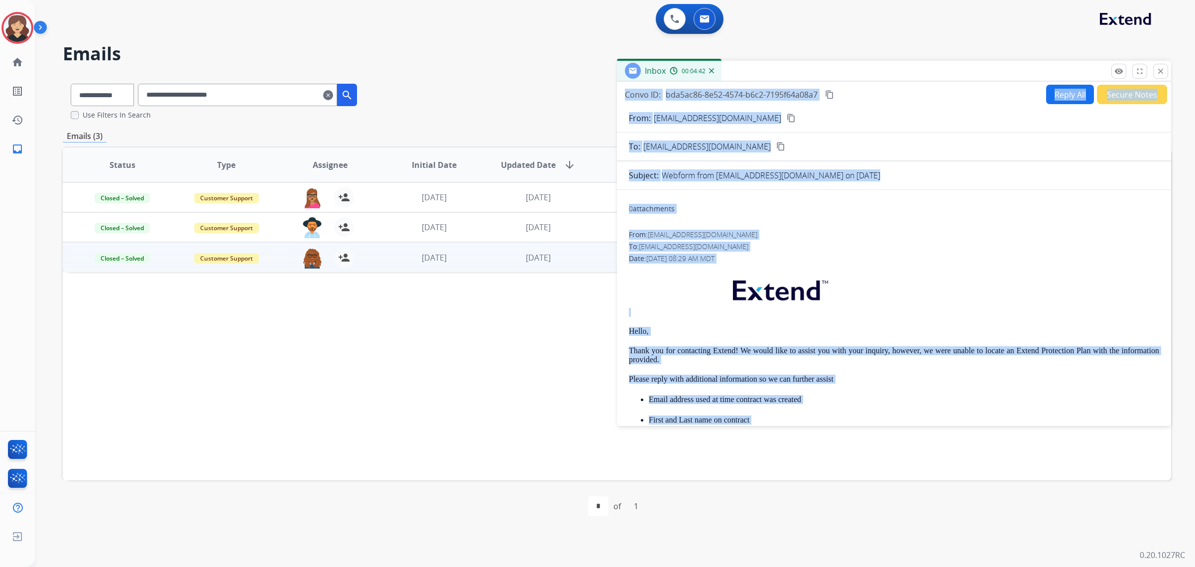
drag, startPoint x: 799, startPoint y: 399, endPoint x: 626, endPoint y: 95, distance: 350.1
click at [626, 95] on div "Convo ID: bda5ac86-8e52-4574-b6c2-7195f64a08a7 content_copy Reply All Secure No…" at bounding box center [894, 252] width 554 height 340
copy div "Convo ID: bda5ac86-8e52-4574-b6c2-7195f64a08a7 content_copy Reply All Secure No…"
click at [1160, 71] on mat-icon "close" at bounding box center [1160, 71] width 9 height 9
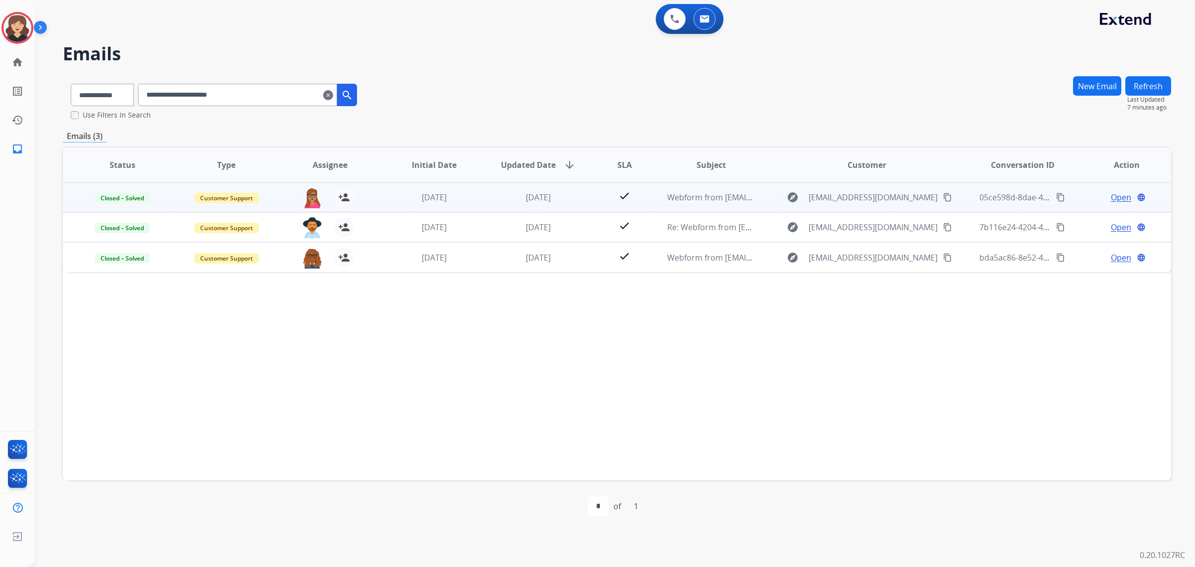
click at [1113, 195] on span "Open" at bounding box center [1121, 197] width 20 height 12
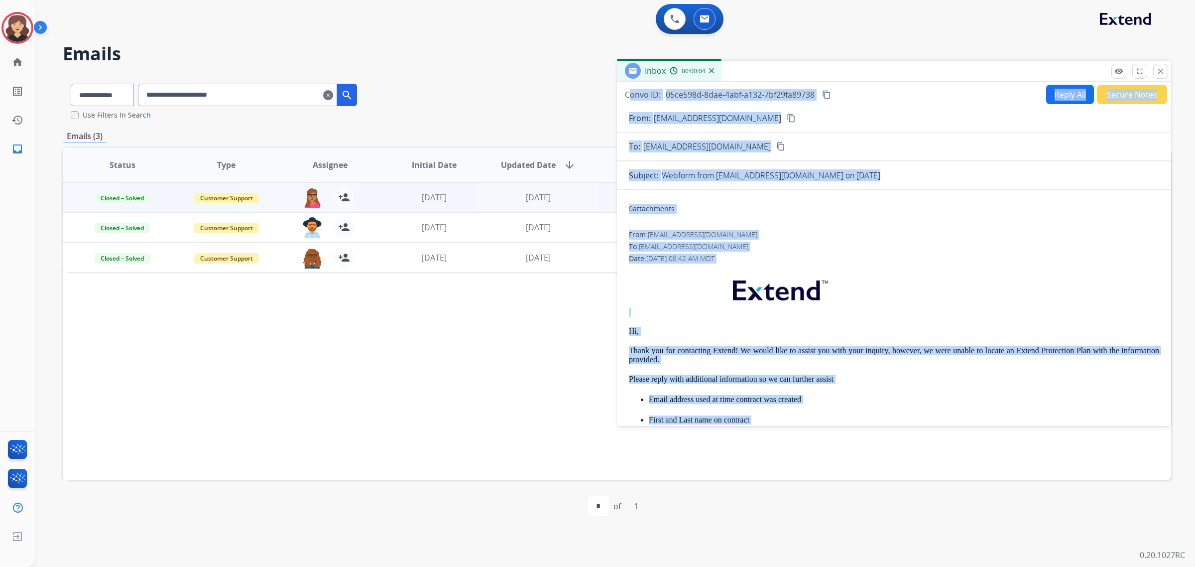
drag, startPoint x: 834, startPoint y: 398, endPoint x: 628, endPoint y: 81, distance: 377.9
click at [628, 82] on div "Convo ID: 05ce598d-8dae-4abf-a132-7bf29fa89738 content_copy Reply All Secure No…" at bounding box center [894, 252] width 554 height 340
copy div "onvo ID: 05ce598d-8dae-4abf-a132-7bf29fa89738 content_copy Reply All Secure Not…"
click at [1161, 71] on mat-icon "close" at bounding box center [1160, 71] width 9 height 9
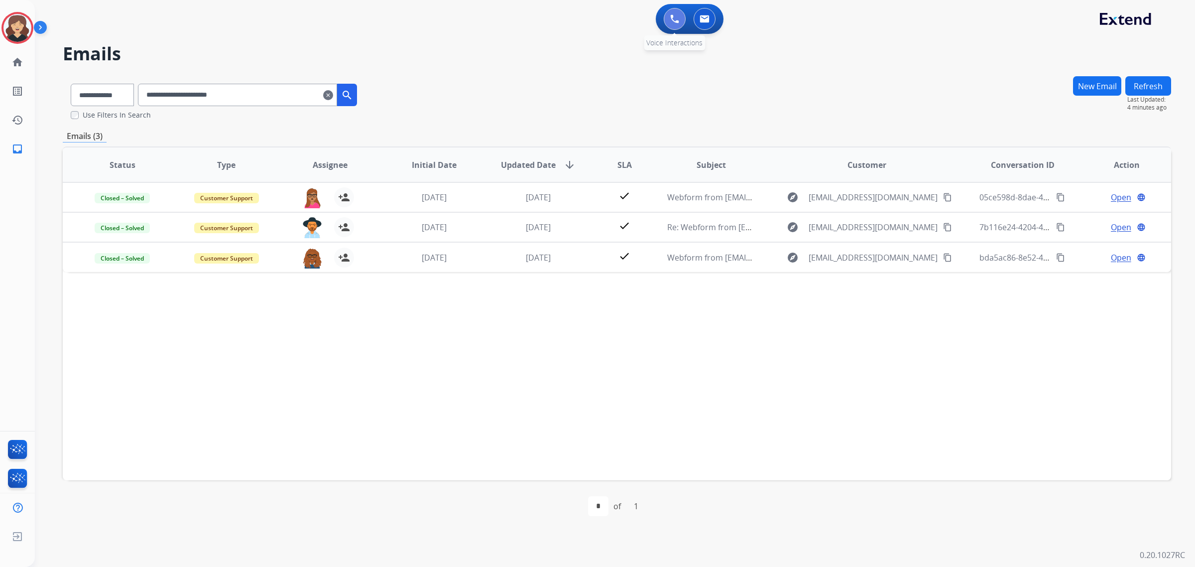
click at [672, 20] on img at bounding box center [674, 18] width 9 height 9
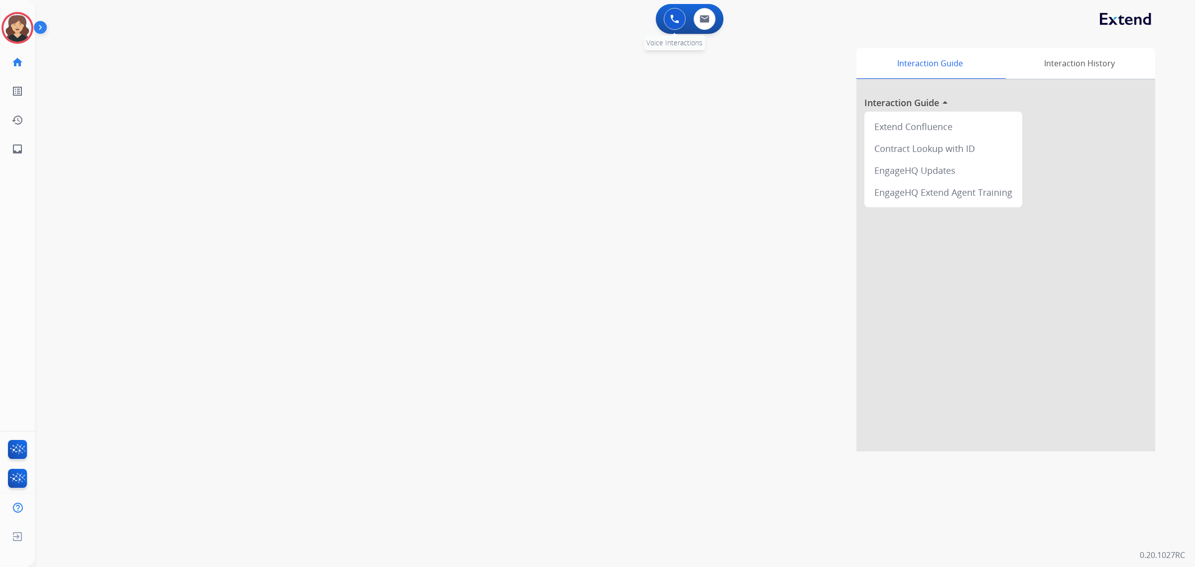
click at [666, 20] on div "0 Voice Interactions" at bounding box center [675, 19] width 30 height 22
click at [667, 25] on button at bounding box center [675, 19] width 22 height 22
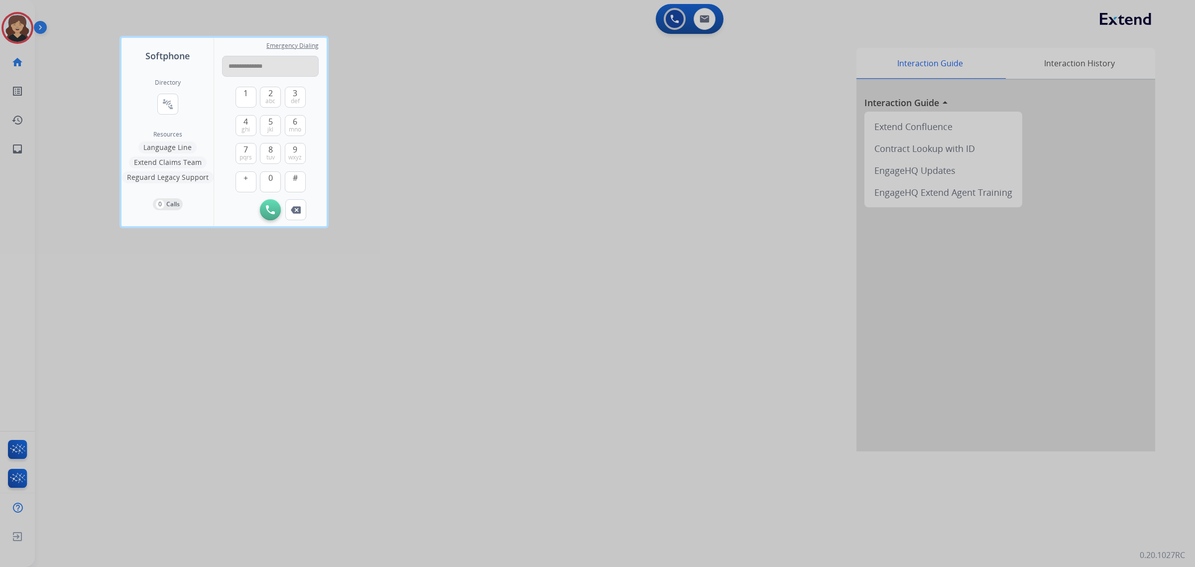
click at [242, 67] on input "**********" at bounding box center [270, 66] width 97 height 21
click at [232, 66] on input "**********" at bounding box center [270, 66] width 97 height 21
click at [242, 64] on input "**********" at bounding box center [270, 66] width 97 height 21
type input "**********"
click at [267, 211] on img at bounding box center [270, 209] width 9 height 9
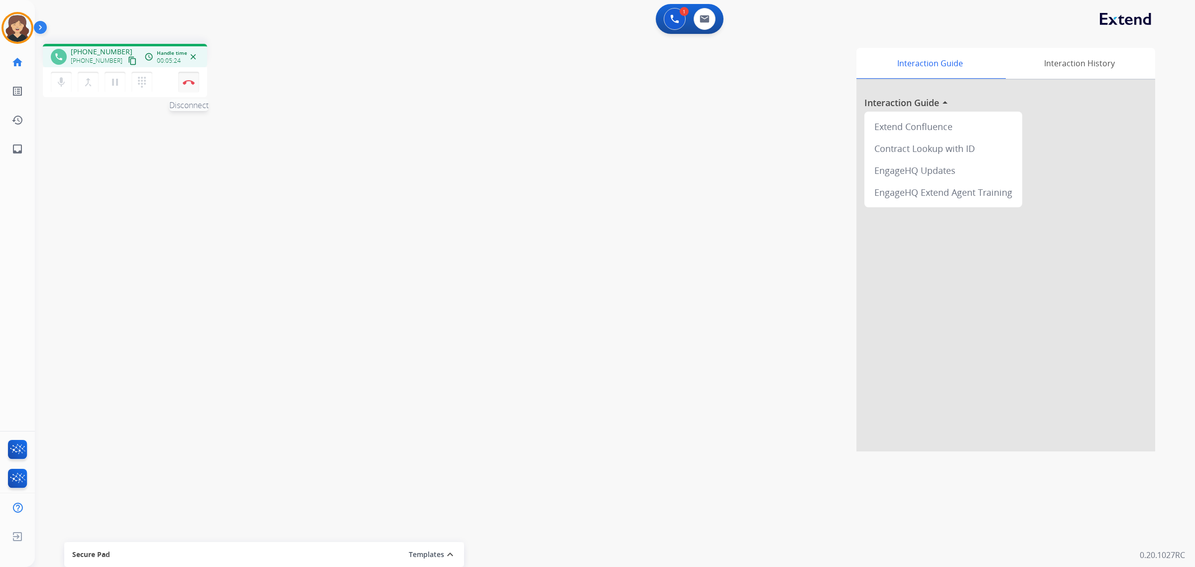
click at [195, 82] on button "Disconnect" at bounding box center [188, 82] width 21 height 21
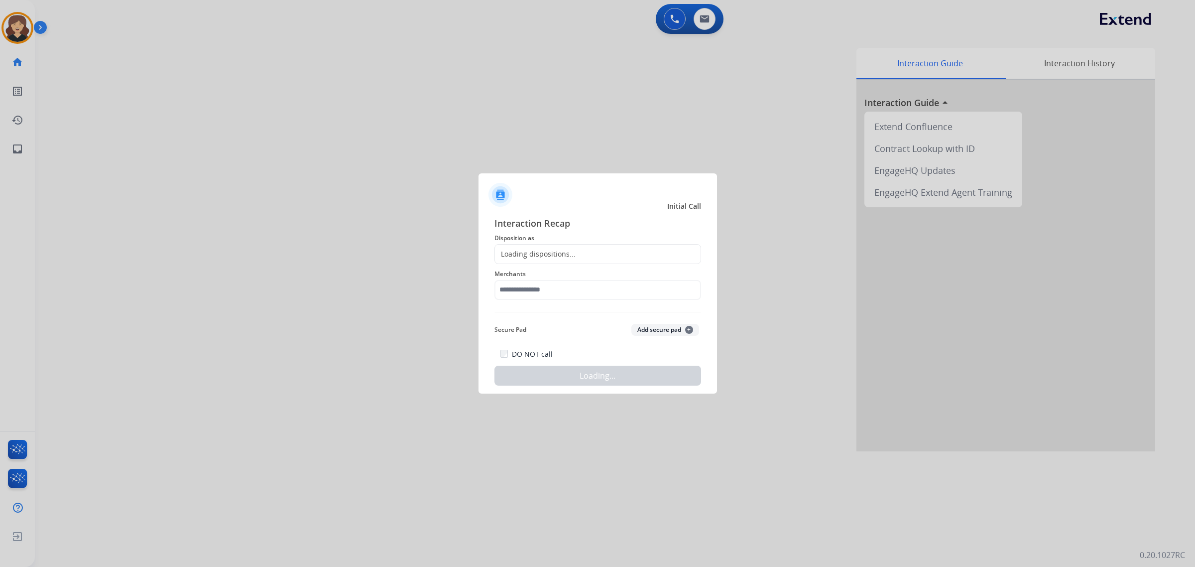
click at [629, 250] on div "Loading dispositions..." at bounding box center [597, 254] width 207 height 20
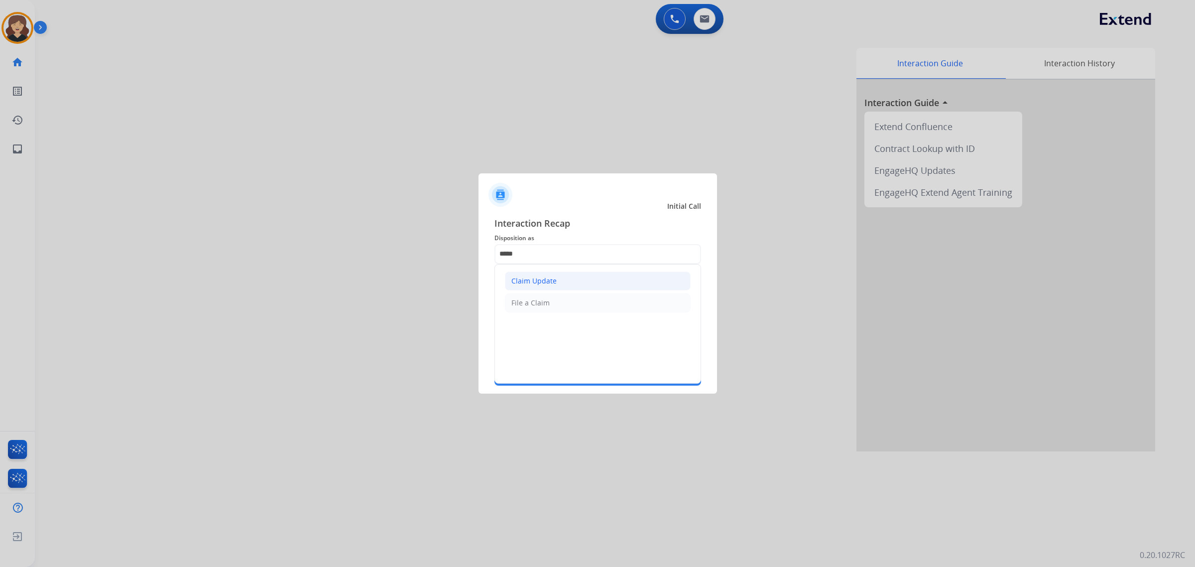
click at [611, 276] on li "Claim Update" at bounding box center [598, 280] width 186 height 19
type input "**********"
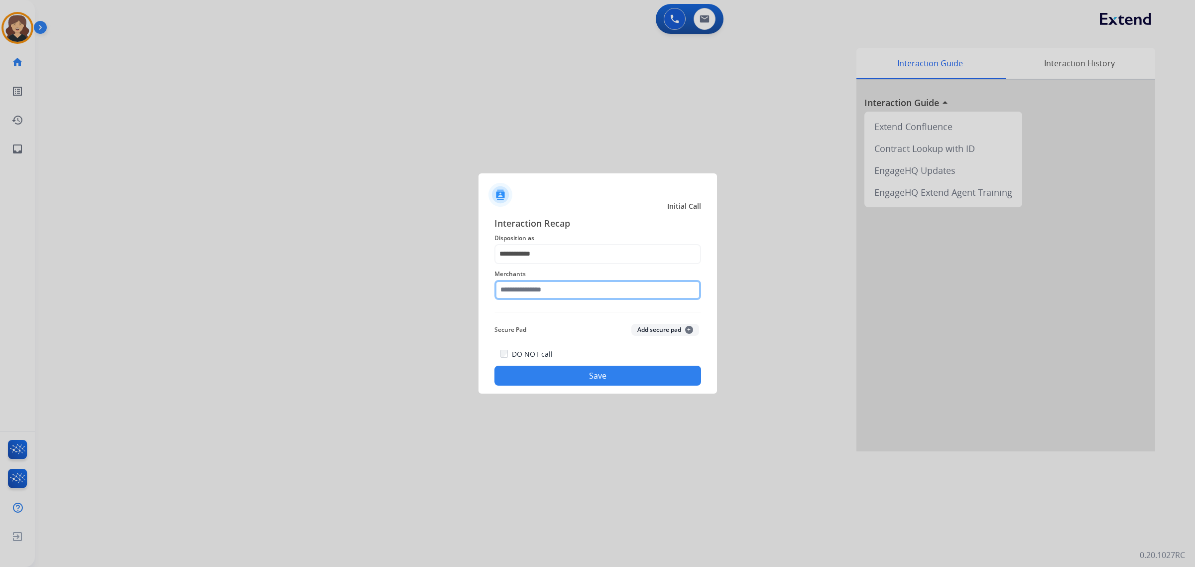
click at [591, 288] on input "text" at bounding box center [597, 290] width 207 height 20
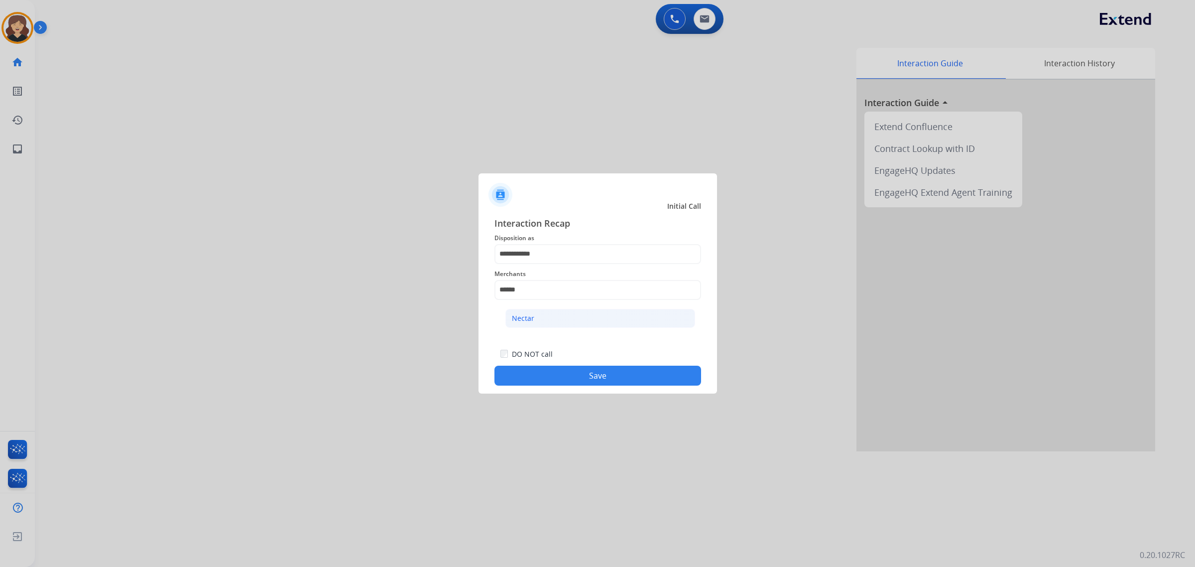
click at [552, 322] on li "Nectar" at bounding box center [600, 318] width 190 height 19
type input "******"
click at [583, 378] on button "Save" at bounding box center [597, 375] width 207 height 20
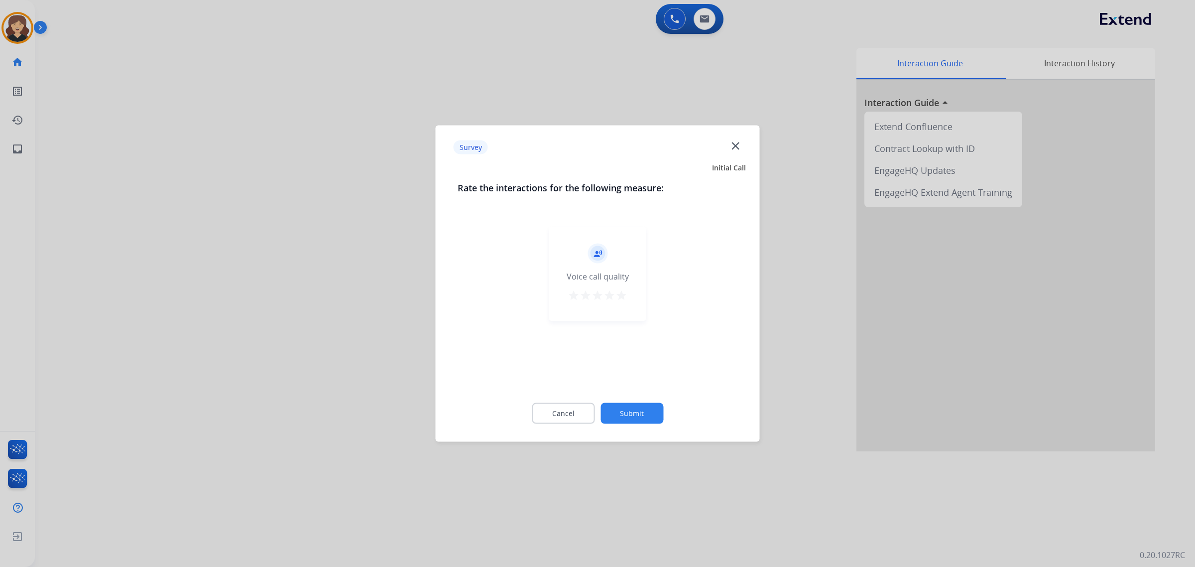
click at [621, 294] on mat-icon "star" at bounding box center [621, 295] width 12 height 12
click at [633, 409] on button "Submit" at bounding box center [631, 413] width 63 height 21
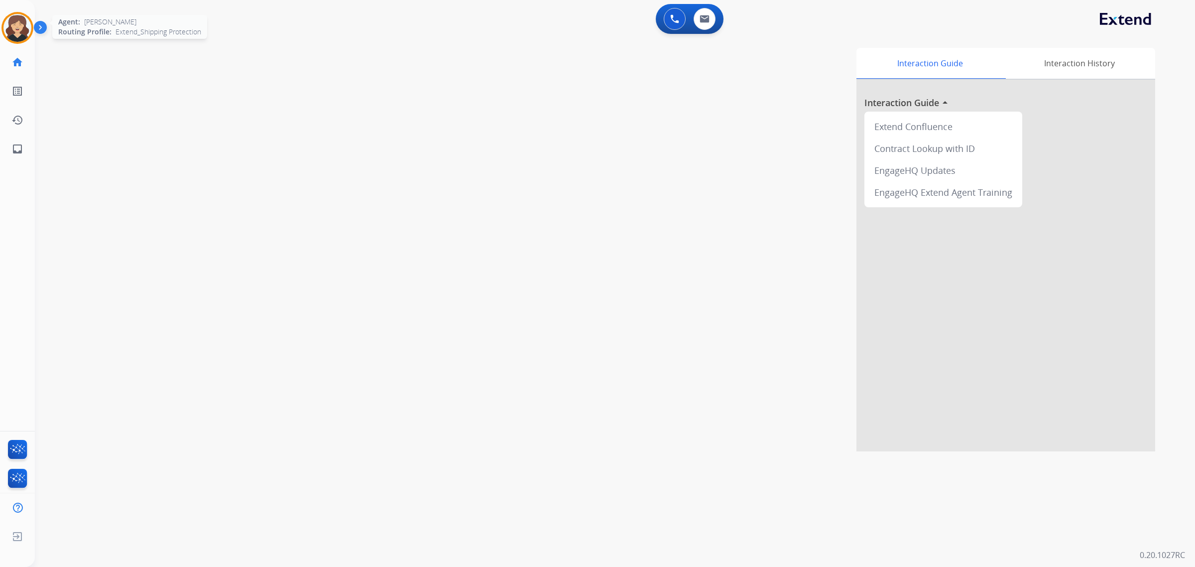
click at [30, 31] on img at bounding box center [17, 28] width 28 height 28
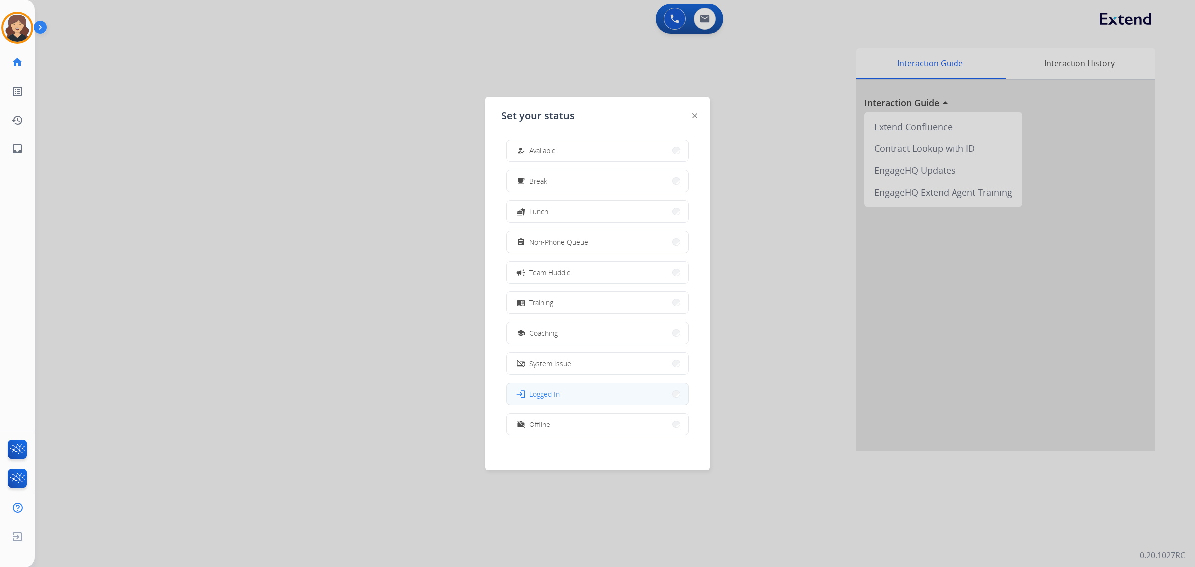
click at [557, 399] on div "login Logged In" at bounding box center [537, 394] width 45 height 12
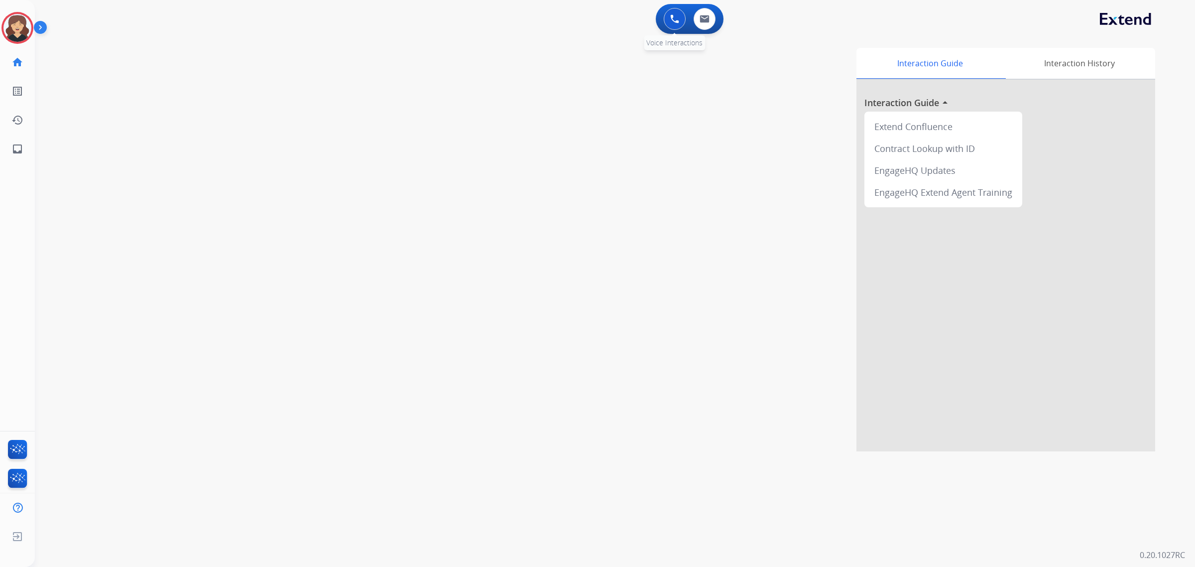
click at [673, 26] on button at bounding box center [675, 19] width 22 height 22
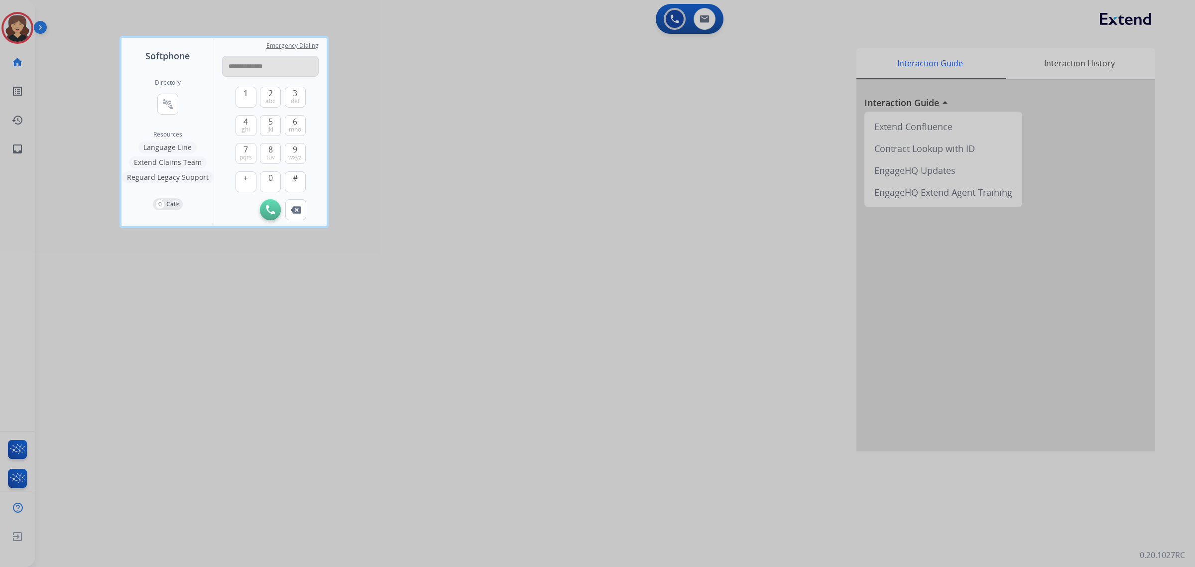
click at [240, 65] on input "**********" at bounding box center [270, 66] width 97 height 21
type input "**********"
click at [264, 210] on button "Initiate Call" at bounding box center [270, 209] width 21 height 21
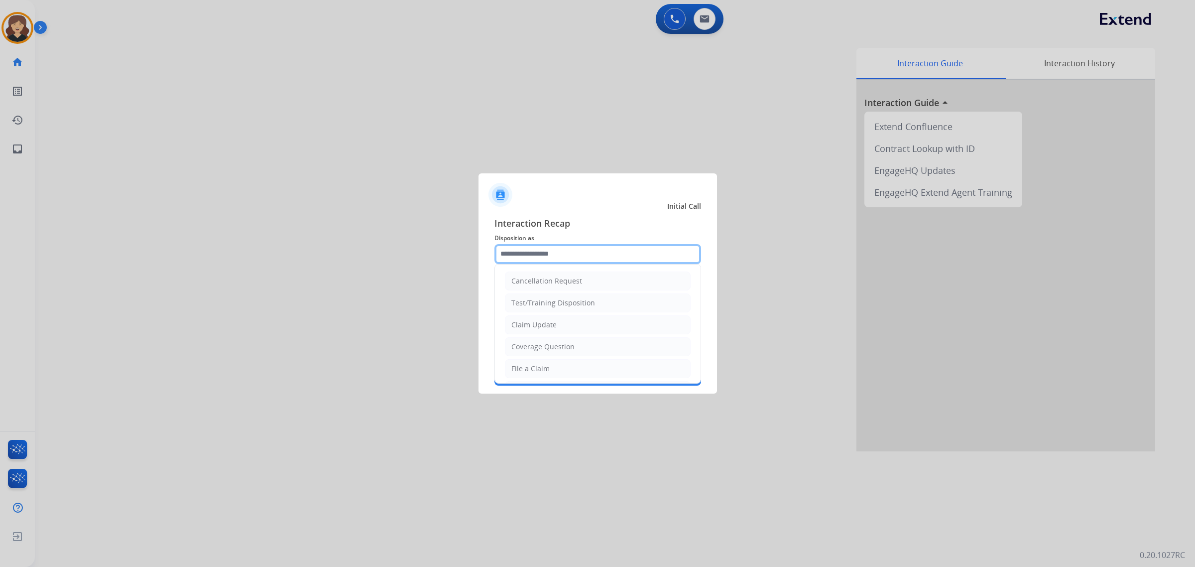
click at [591, 255] on input "text" at bounding box center [597, 254] width 207 height 20
click at [588, 297] on li "Claim Update" at bounding box center [598, 302] width 186 height 19
type input "**********"
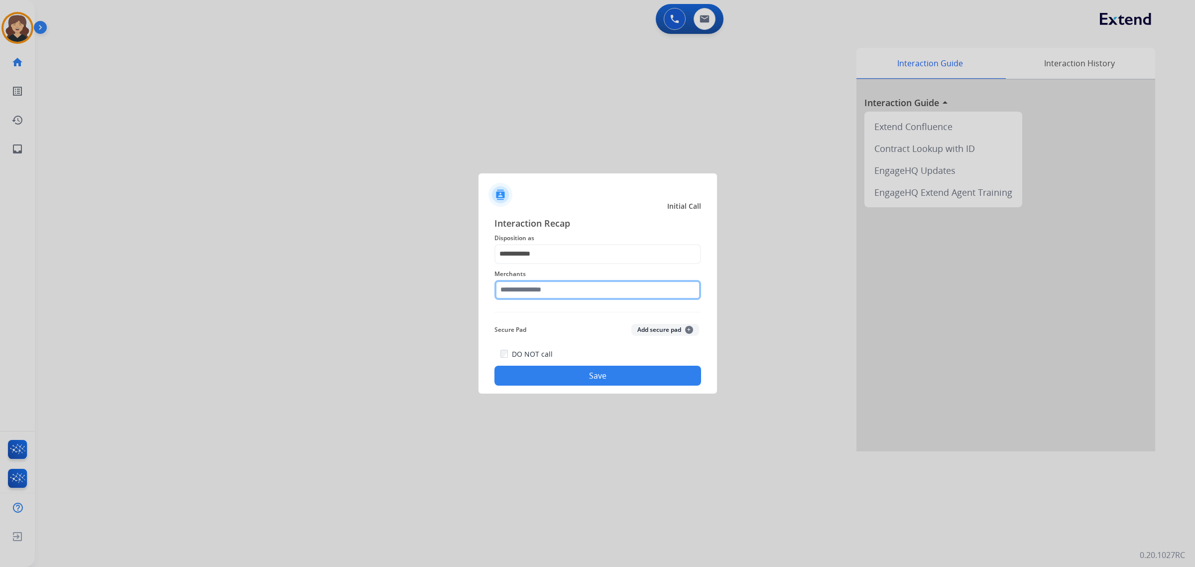
click at [571, 284] on input "text" at bounding box center [597, 290] width 207 height 20
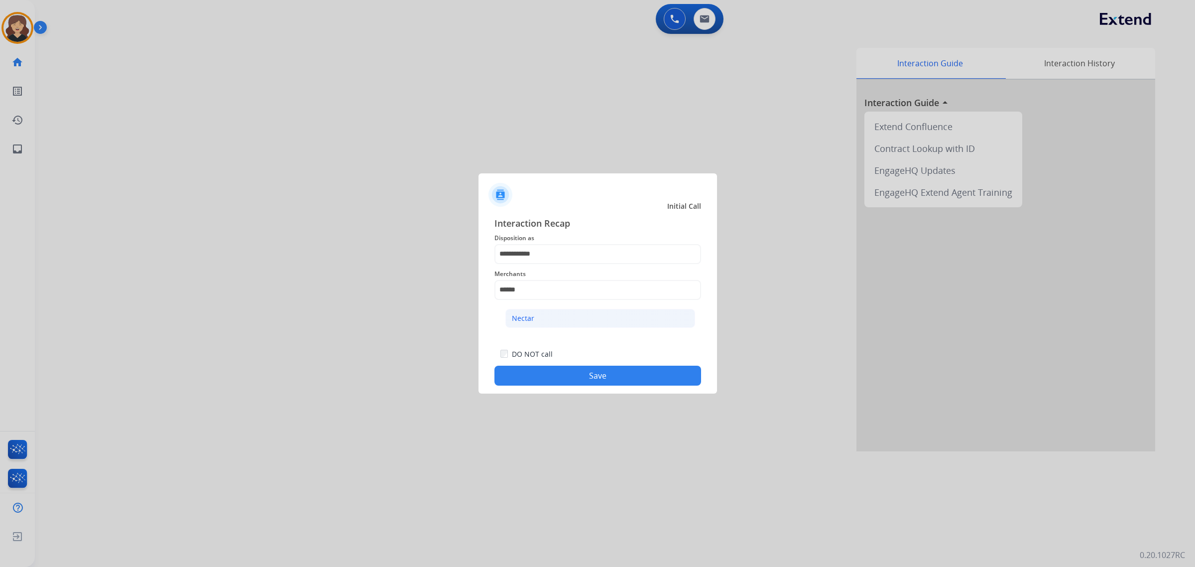
click at [648, 325] on li "Nectar" at bounding box center [600, 318] width 190 height 19
type input "******"
click at [595, 384] on button "Save" at bounding box center [597, 375] width 207 height 20
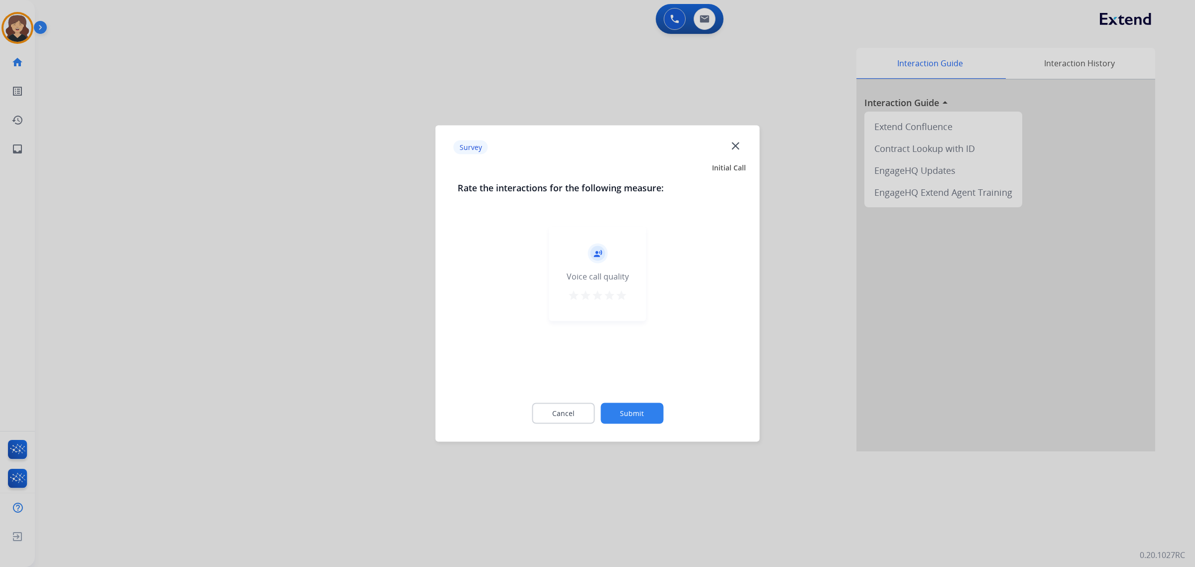
click at [616, 302] on button "star" at bounding box center [621, 296] width 12 height 15
click at [629, 409] on button "Submit" at bounding box center [631, 413] width 63 height 21
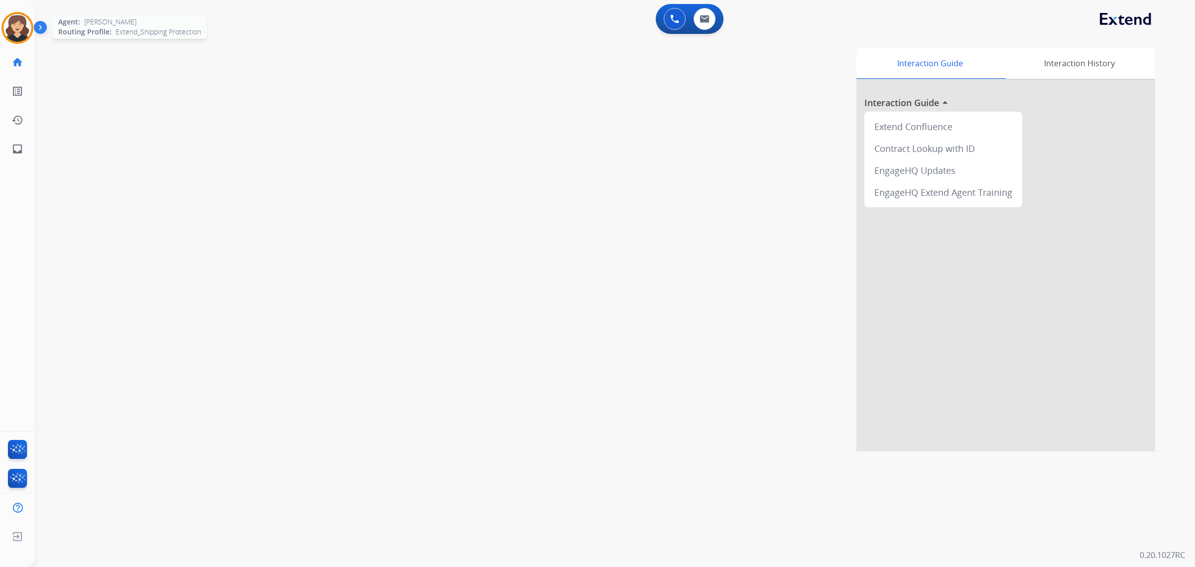
click at [14, 17] on img at bounding box center [17, 28] width 28 height 28
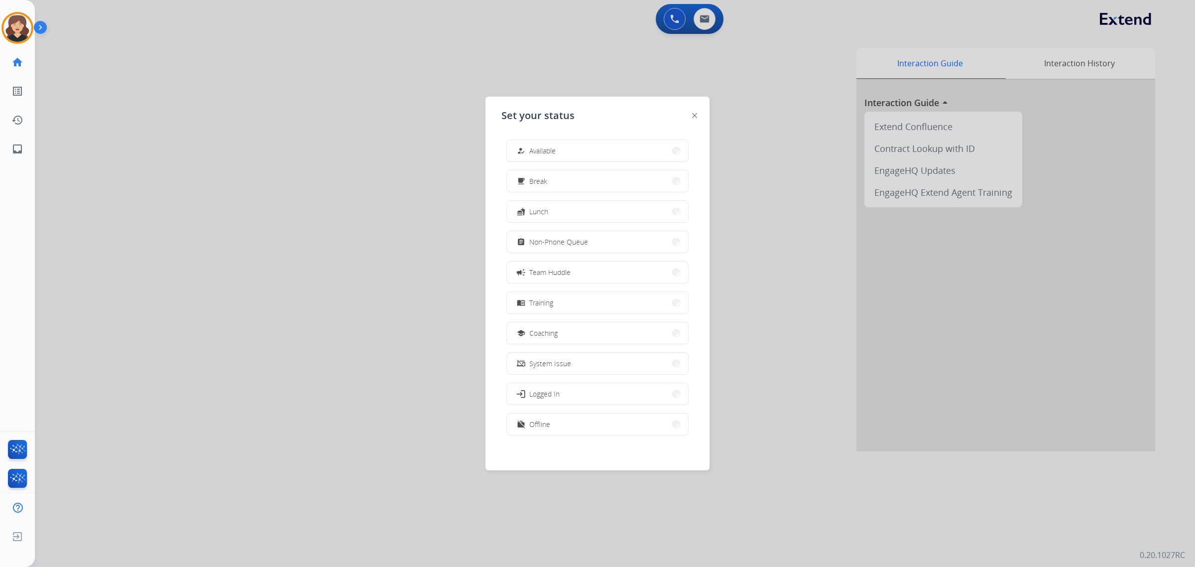
click at [562, 391] on button "login Logged In" at bounding box center [597, 393] width 181 height 21
